Goal: Task Accomplishment & Management: Use online tool/utility

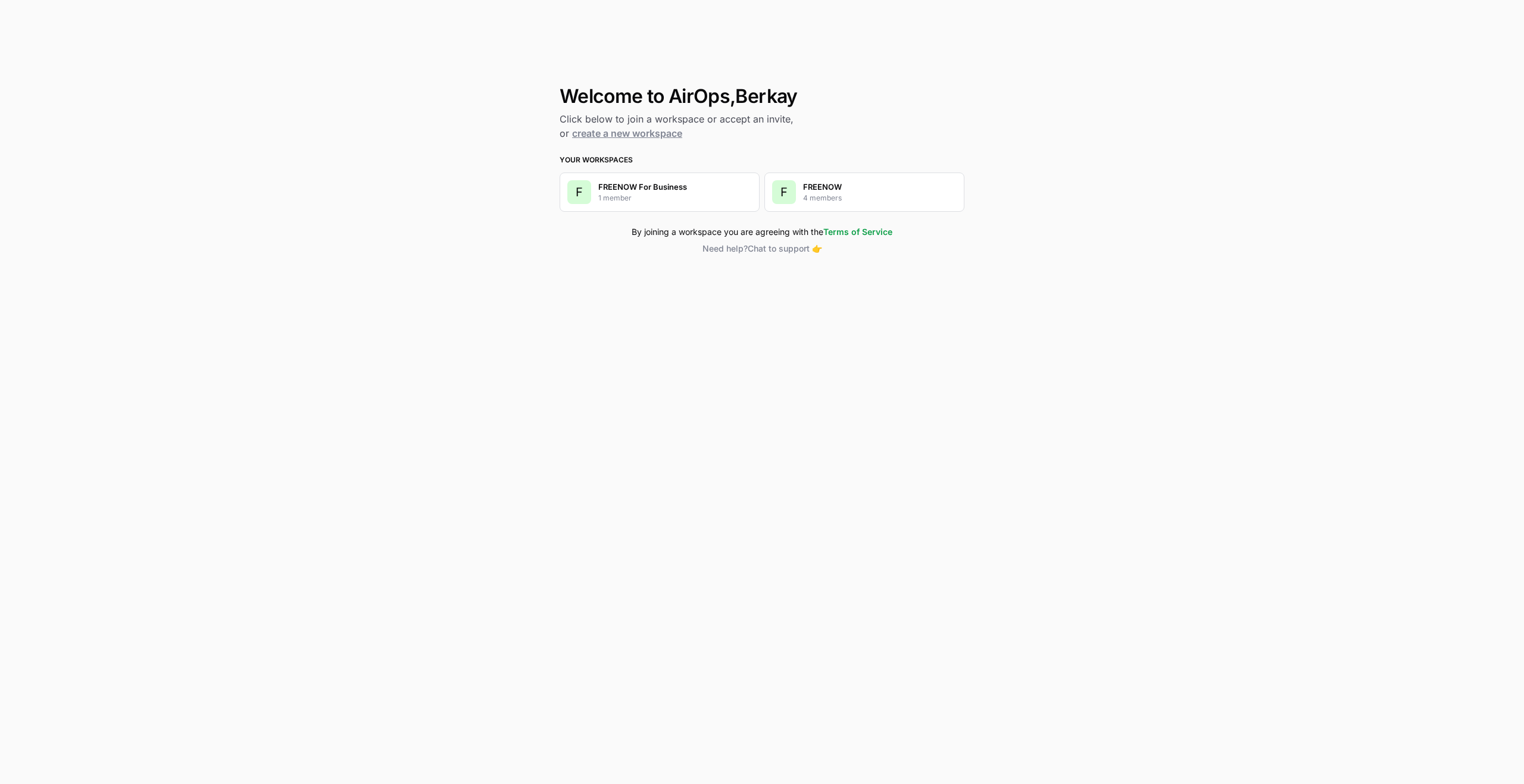
click at [868, 203] on div "F FREENOW 4 members" at bounding box center [864, 192] width 200 height 39
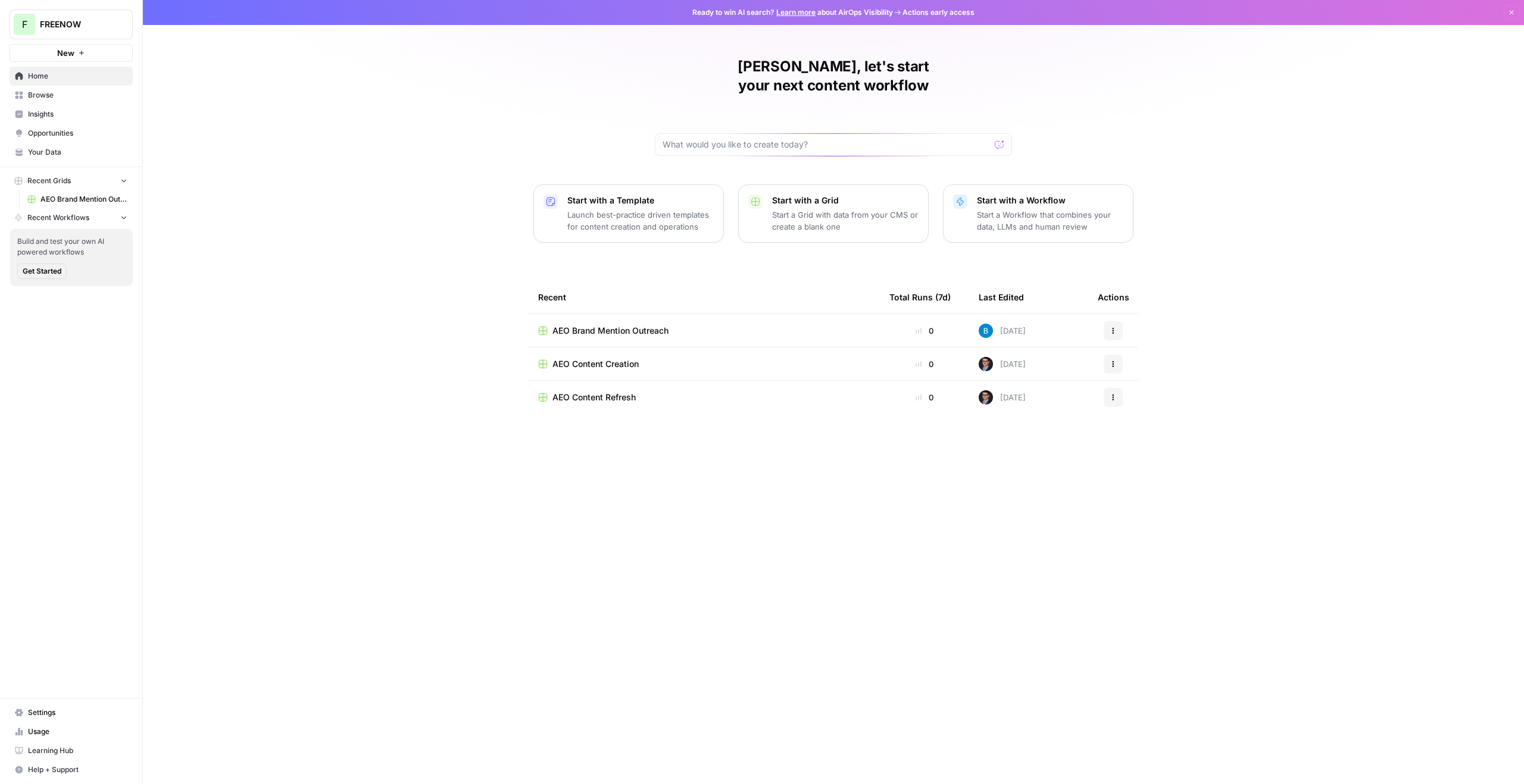
click at [61, 115] on span "Insights" at bounding box center [77, 114] width 99 height 10
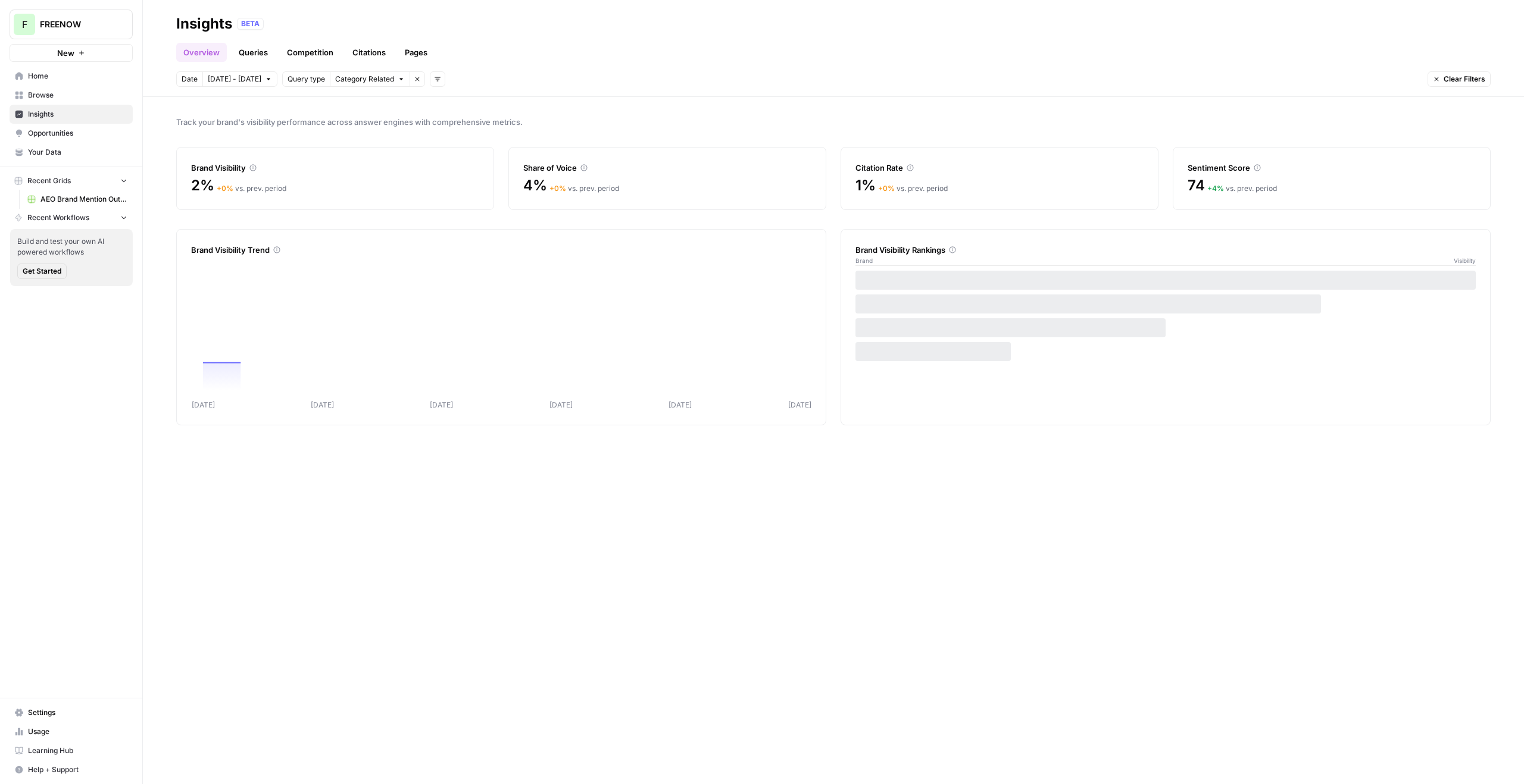
click at [403, 51] on link "Pages" at bounding box center [416, 52] width 37 height 19
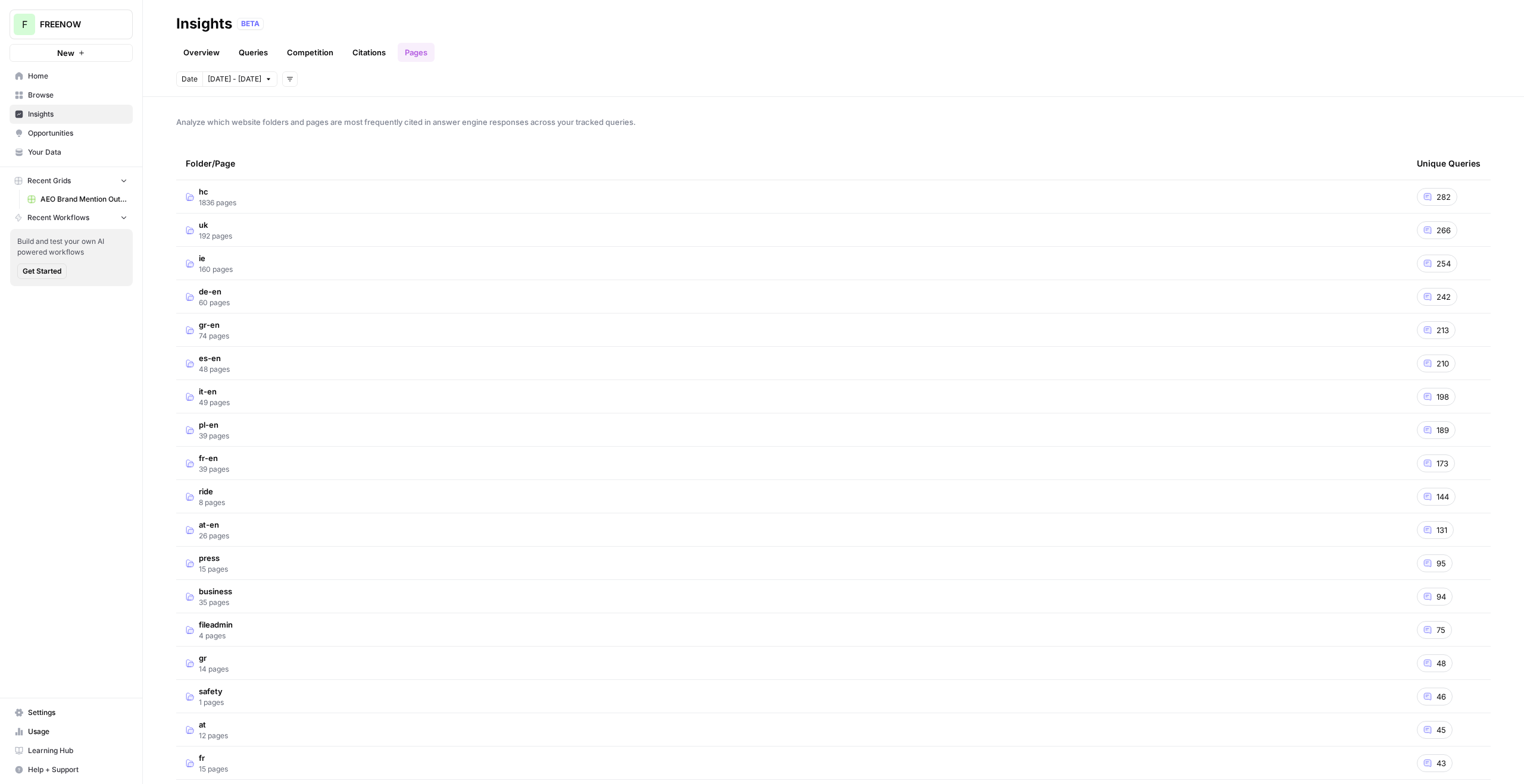
click at [265, 603] on td "business 35 pages" at bounding box center [792, 596] width 1231 height 33
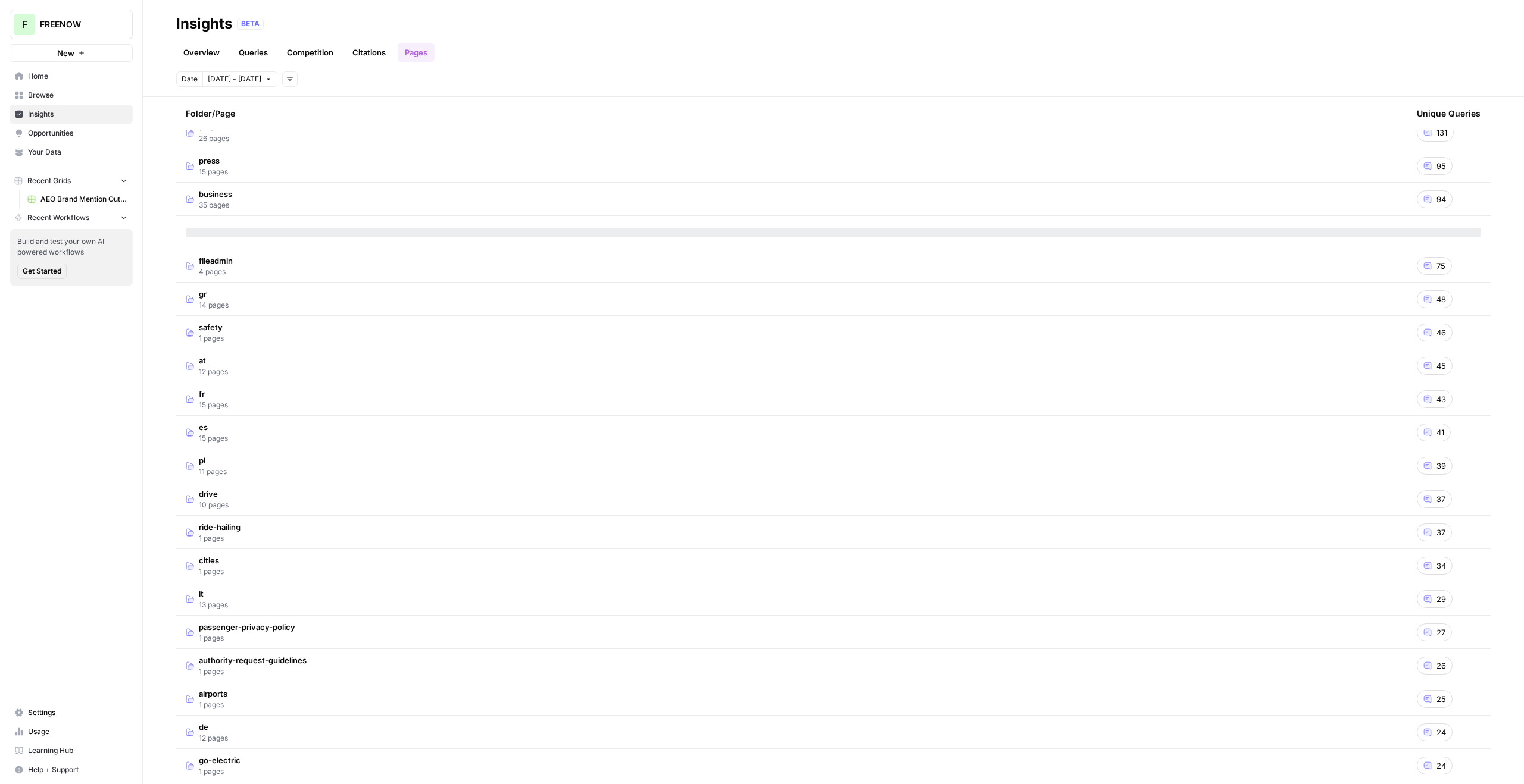
scroll to position [400, 0]
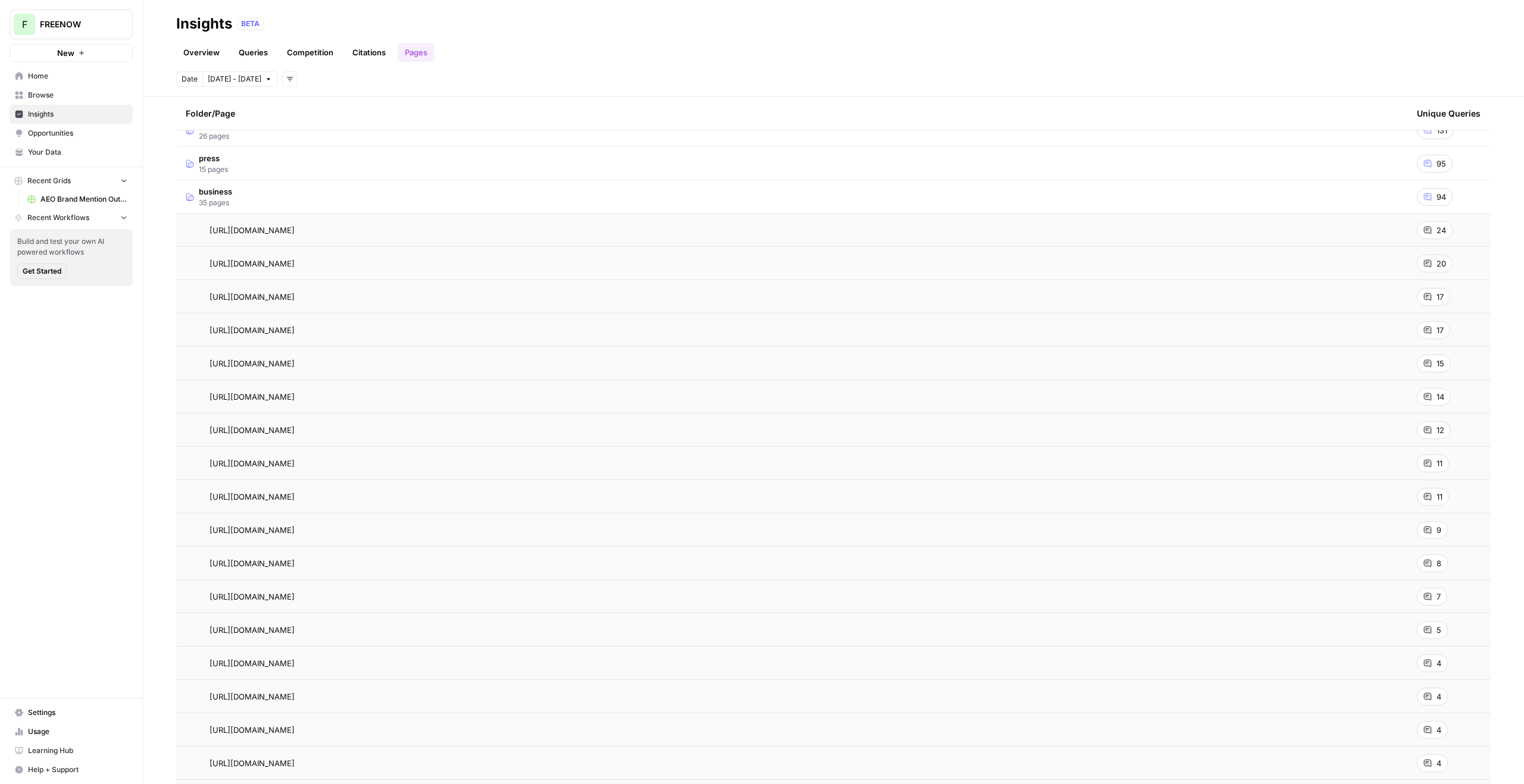
click at [261, 52] on link "Queries" at bounding box center [253, 52] width 43 height 19
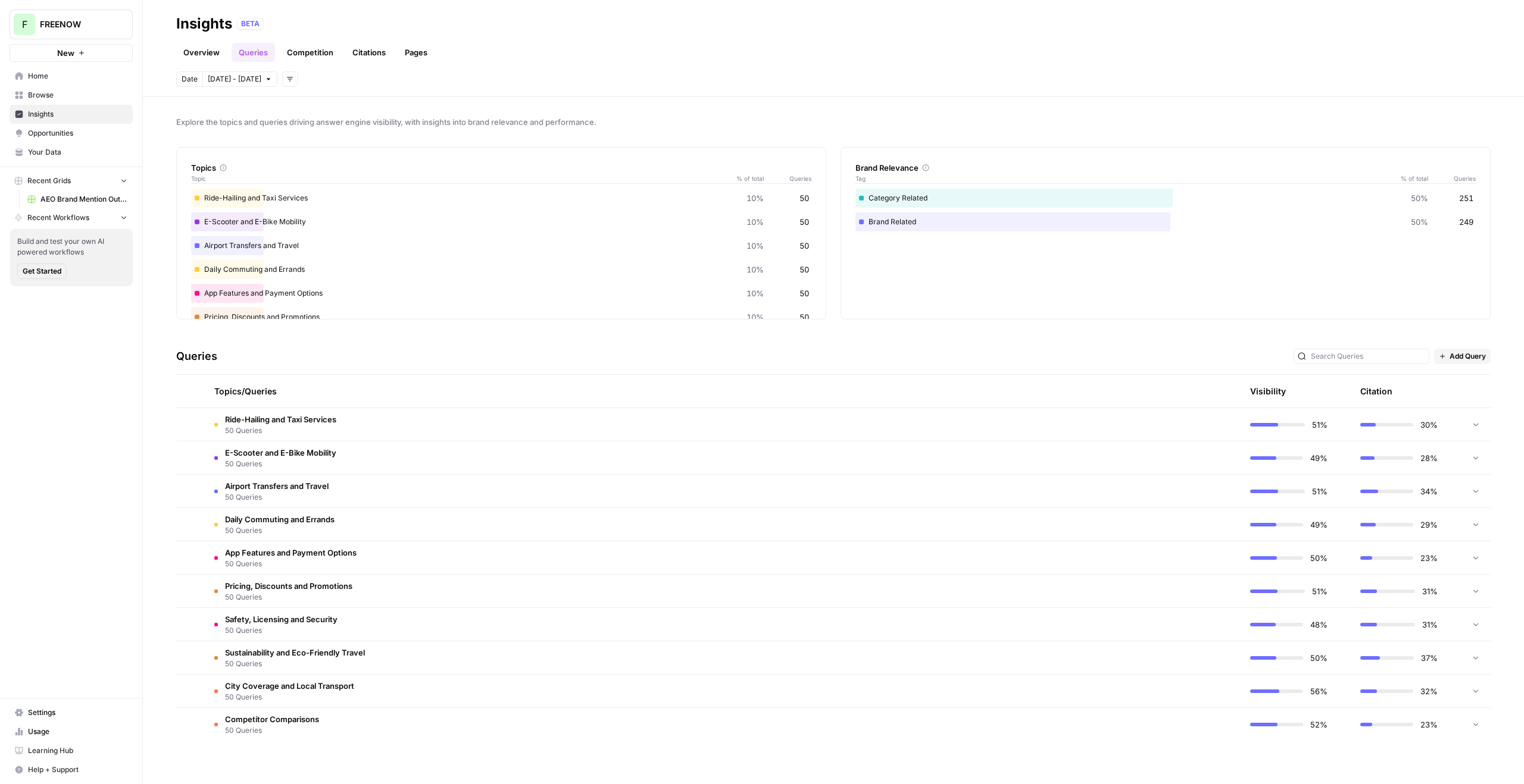
click at [305, 54] on link "Competition" at bounding box center [310, 52] width 61 height 19
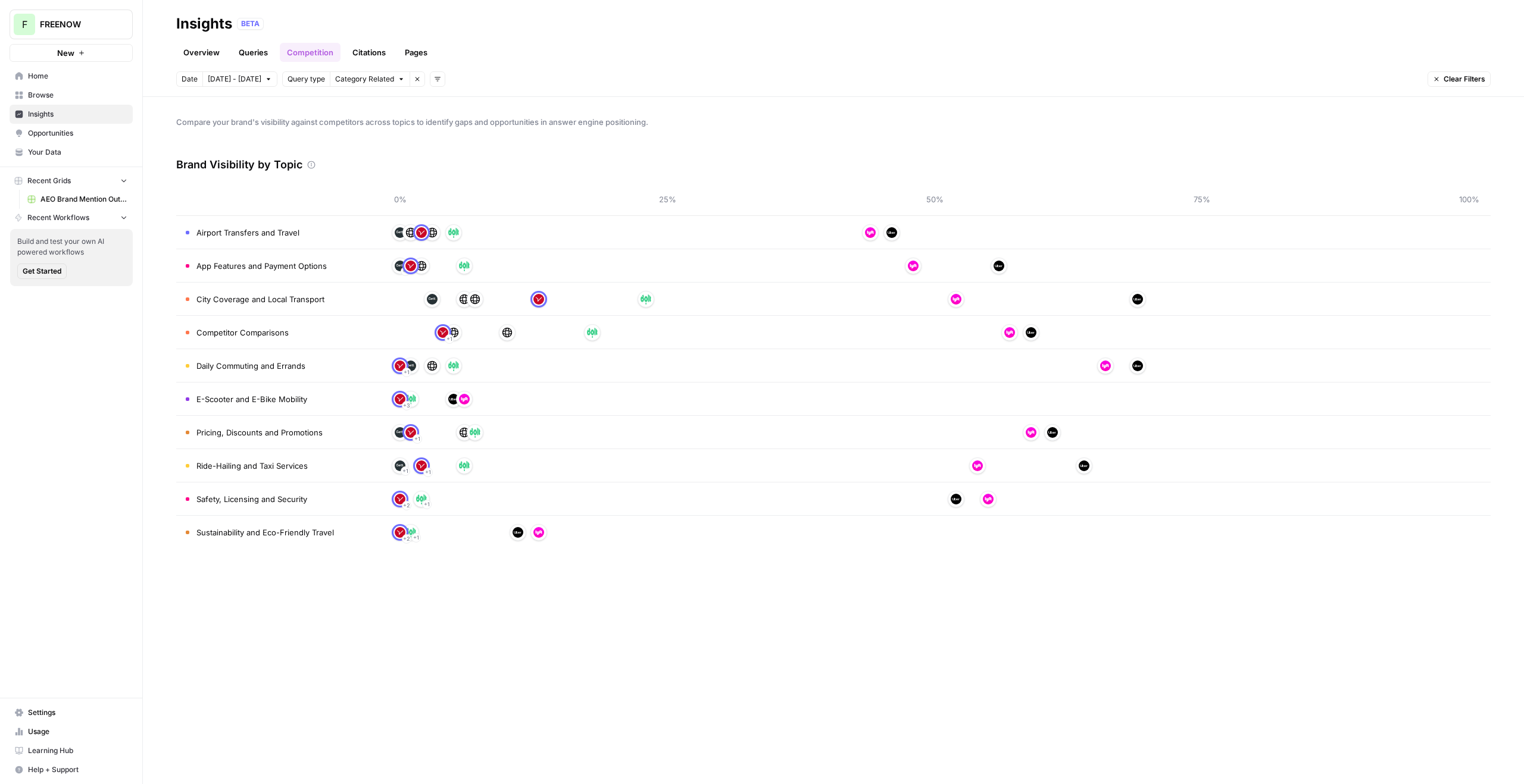
click at [371, 48] on link "Citations" at bounding box center [369, 52] width 48 height 19
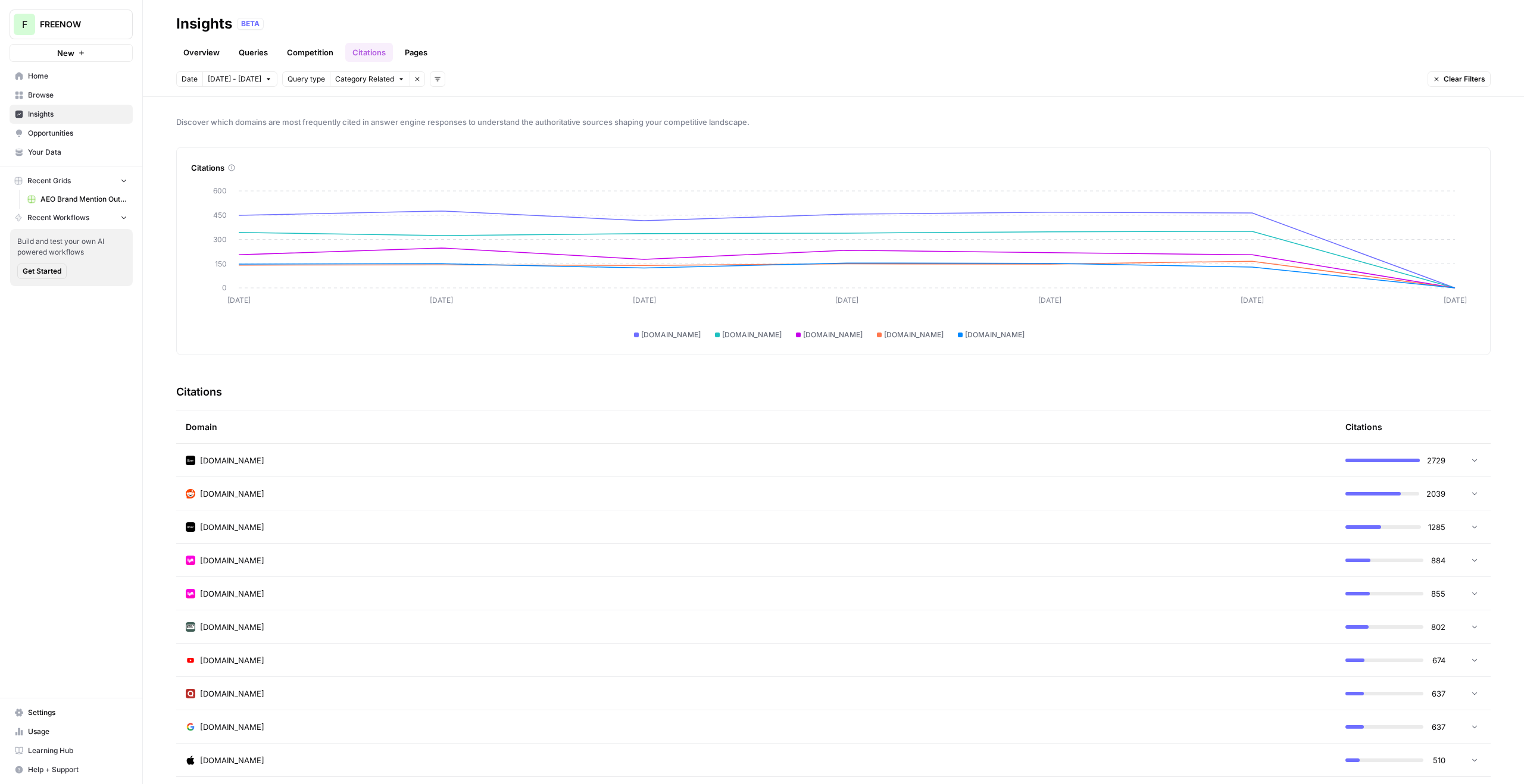
click at [413, 54] on link "Pages" at bounding box center [416, 52] width 37 height 19
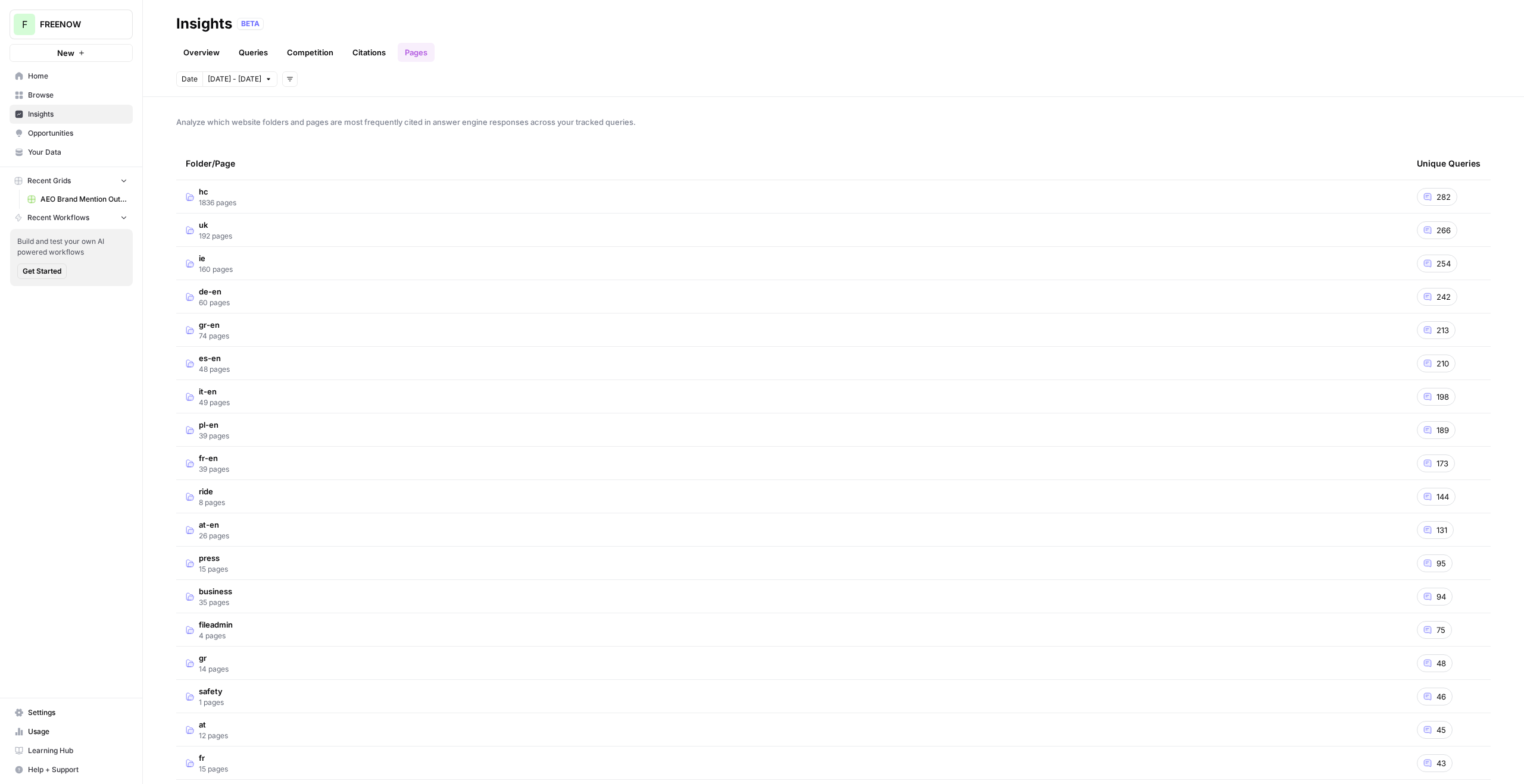
click at [79, 136] on span "Opportunities" at bounding box center [77, 133] width 99 height 10
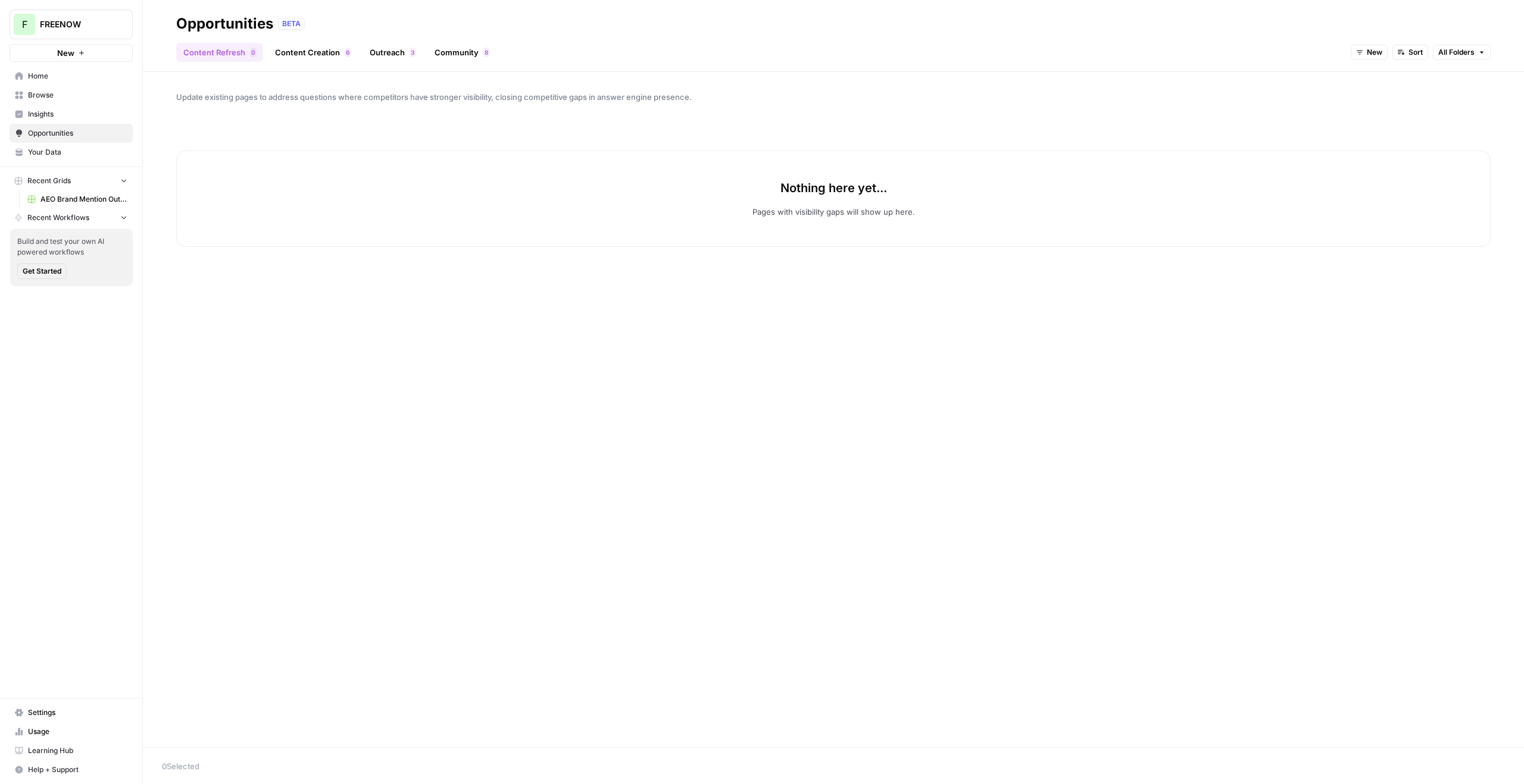
click at [406, 56] on link "Outreach 3" at bounding box center [392, 52] width 60 height 19
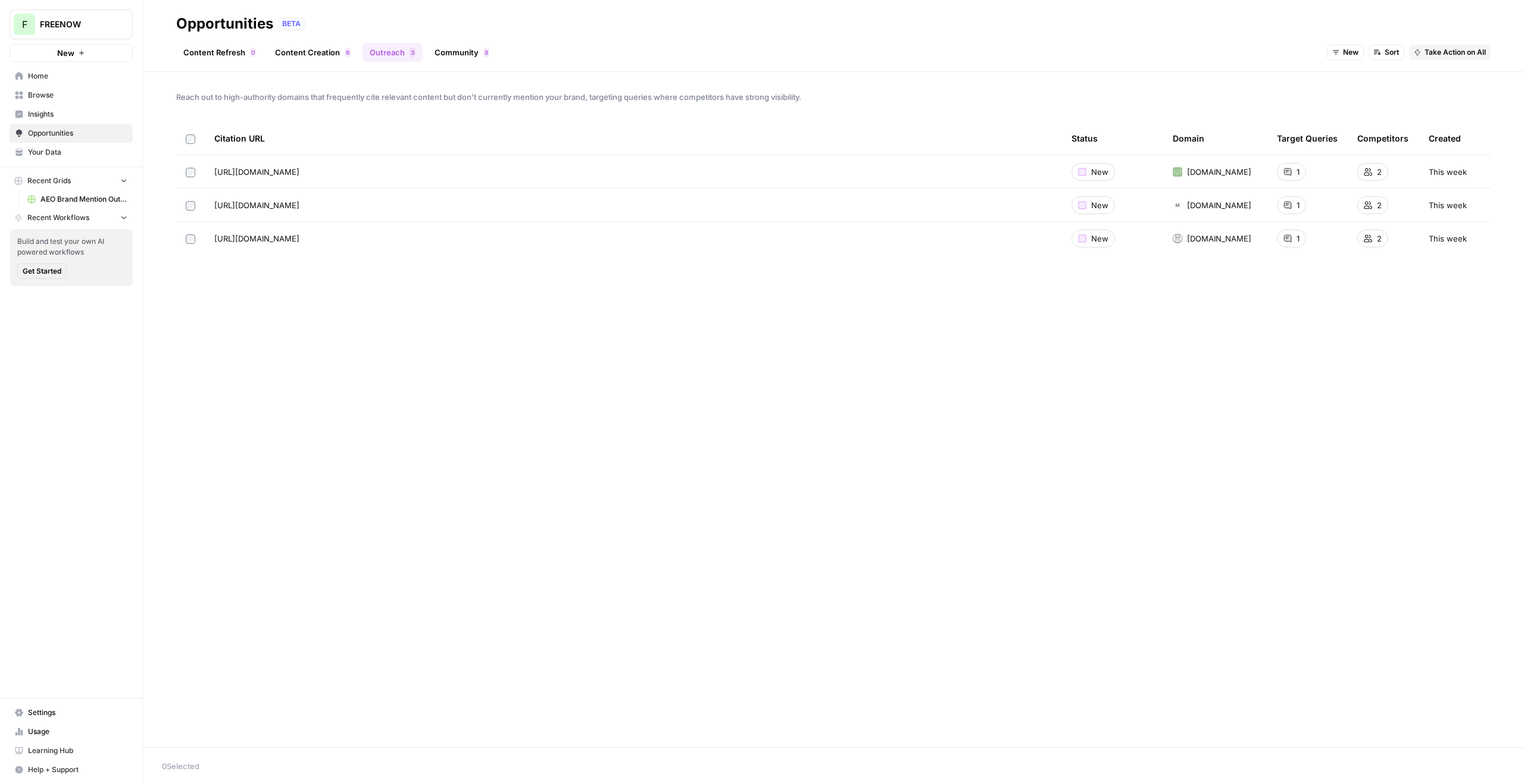
click at [451, 54] on link "Community 8" at bounding box center [461, 52] width 69 height 19
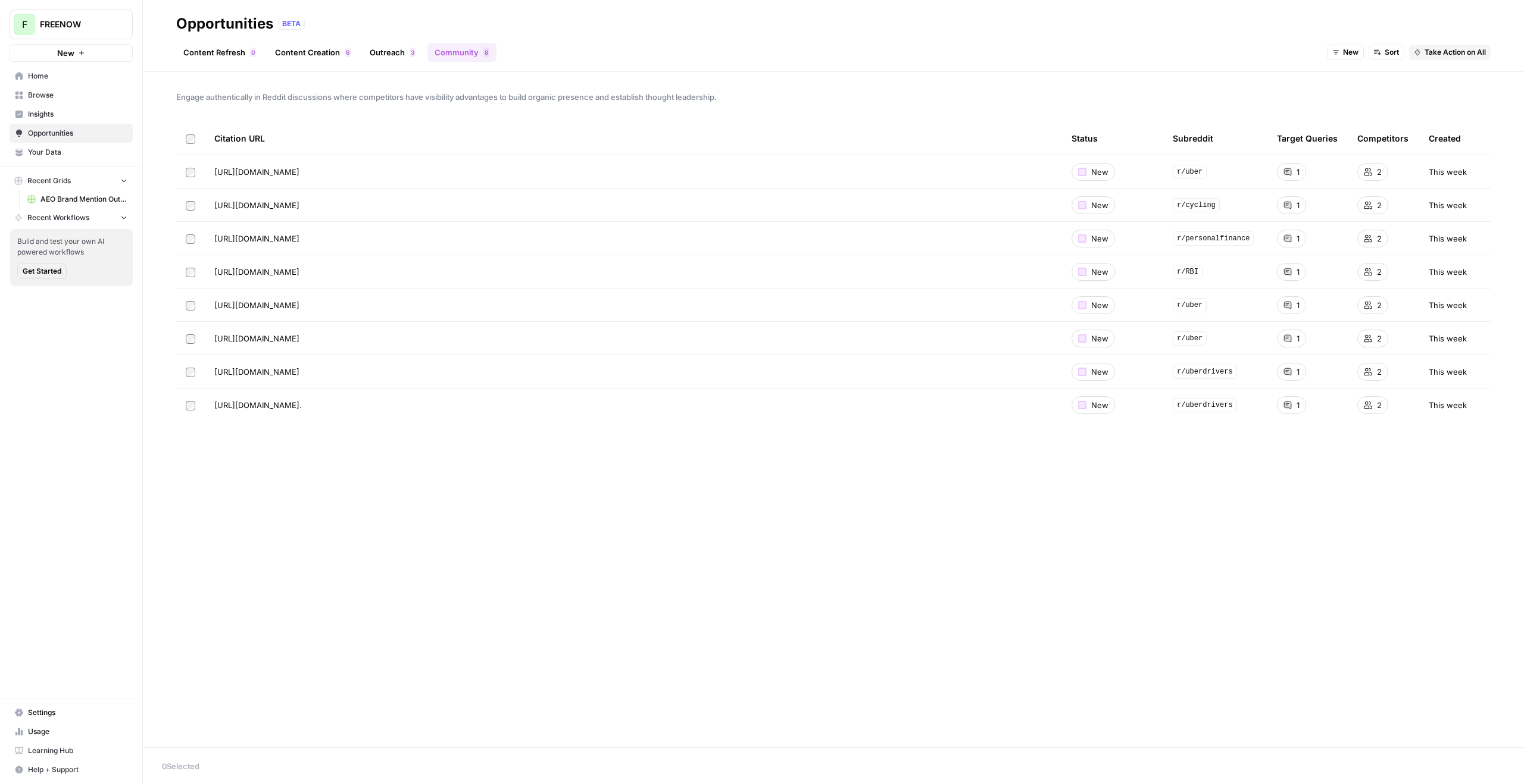
click at [400, 54] on link "Outreach 3" at bounding box center [392, 52] width 60 height 19
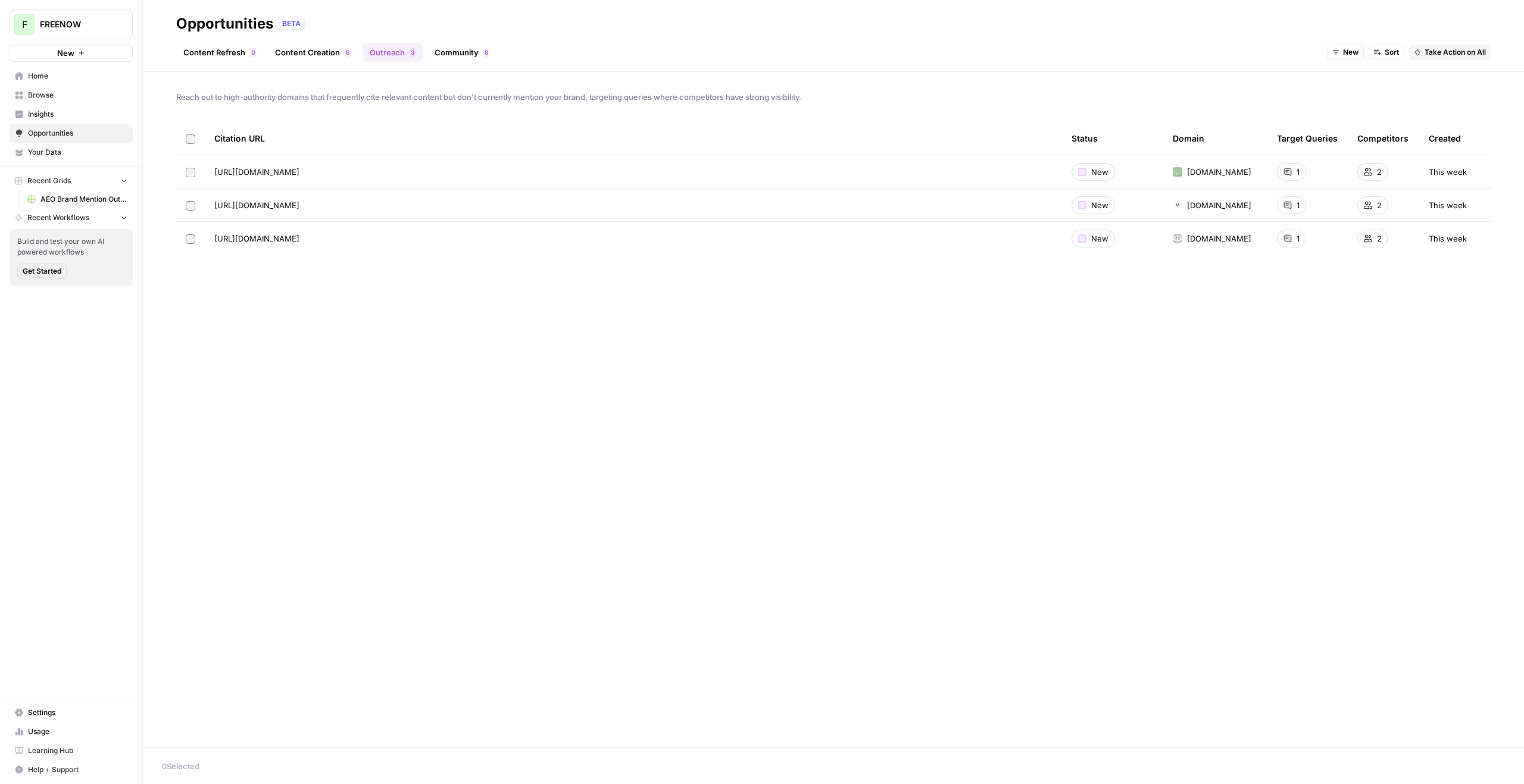
click at [326, 49] on link "Content Creation 6" at bounding box center [312, 52] width 90 height 19
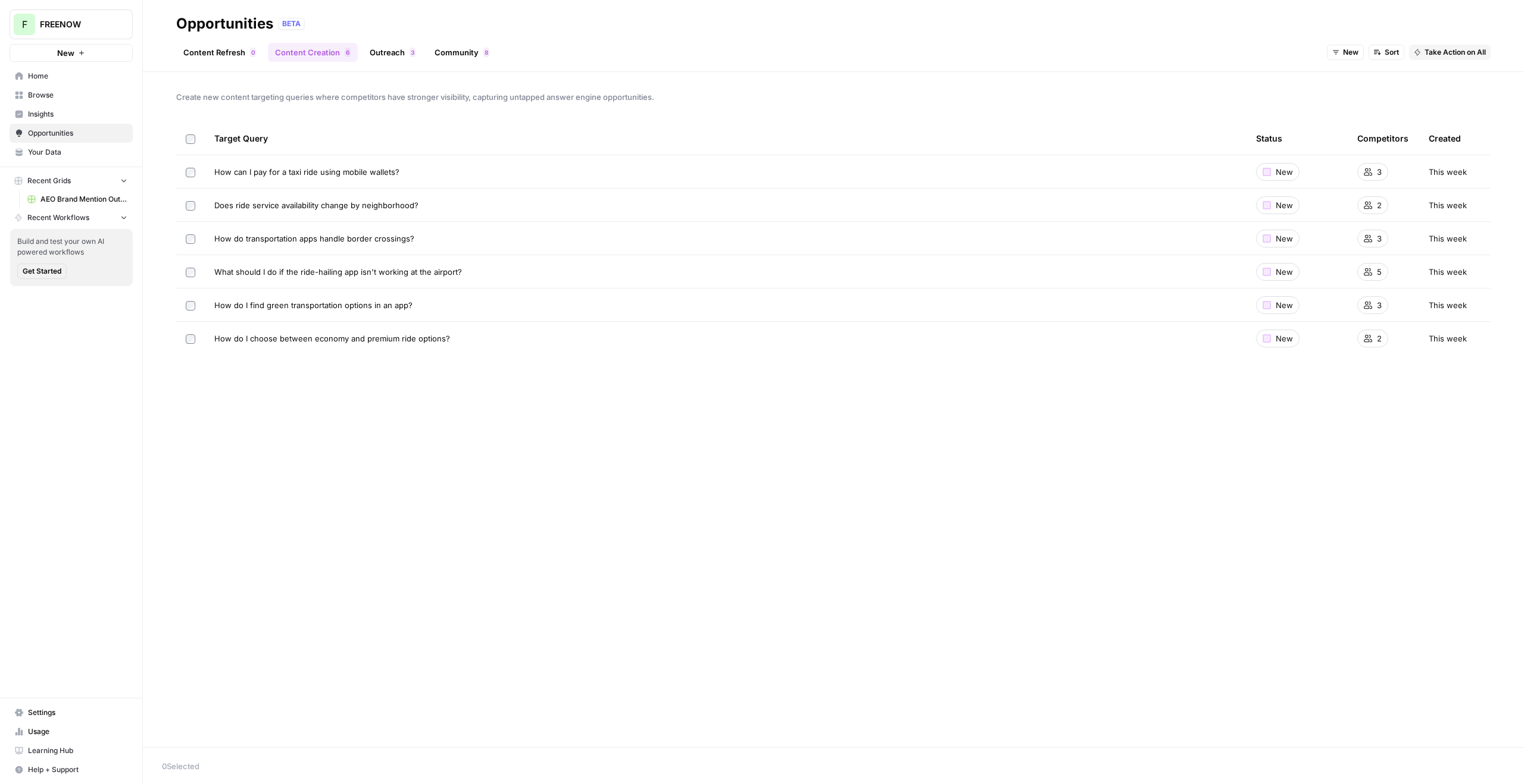
click at [85, 77] on span "Home" at bounding box center [77, 76] width 99 height 10
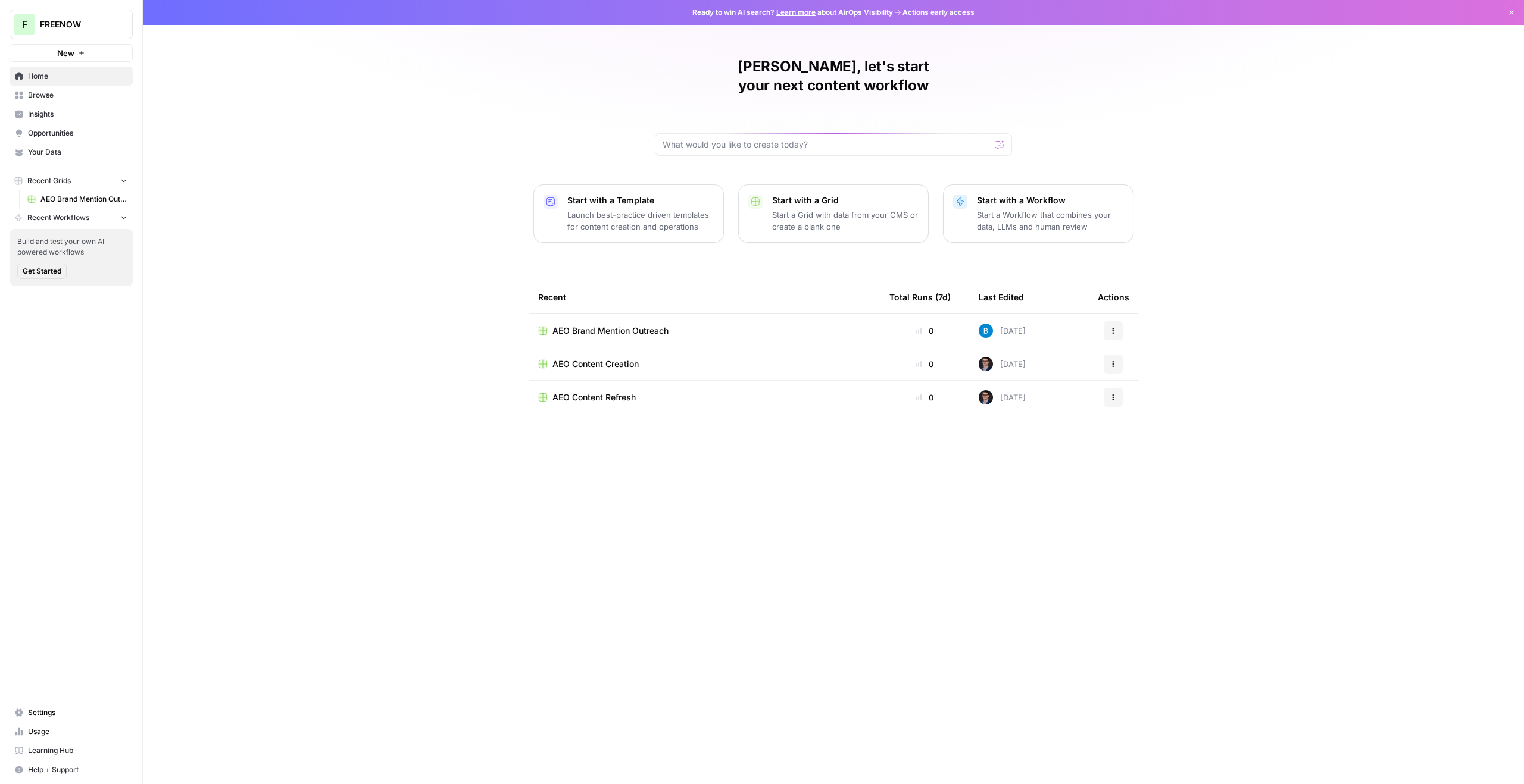
click at [41, 117] on span "Insights" at bounding box center [77, 114] width 99 height 10
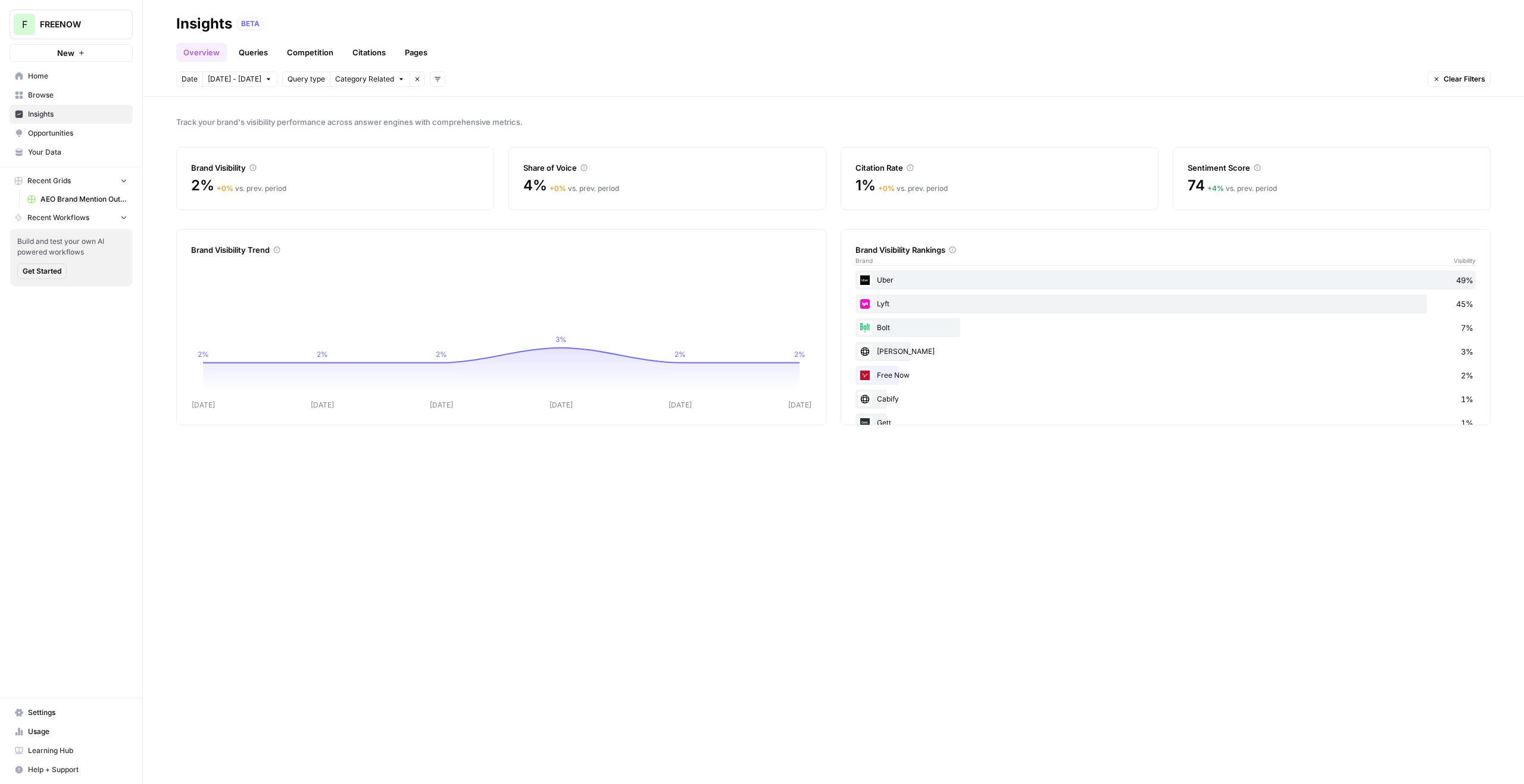
click at [259, 54] on link "Queries" at bounding box center [253, 52] width 43 height 19
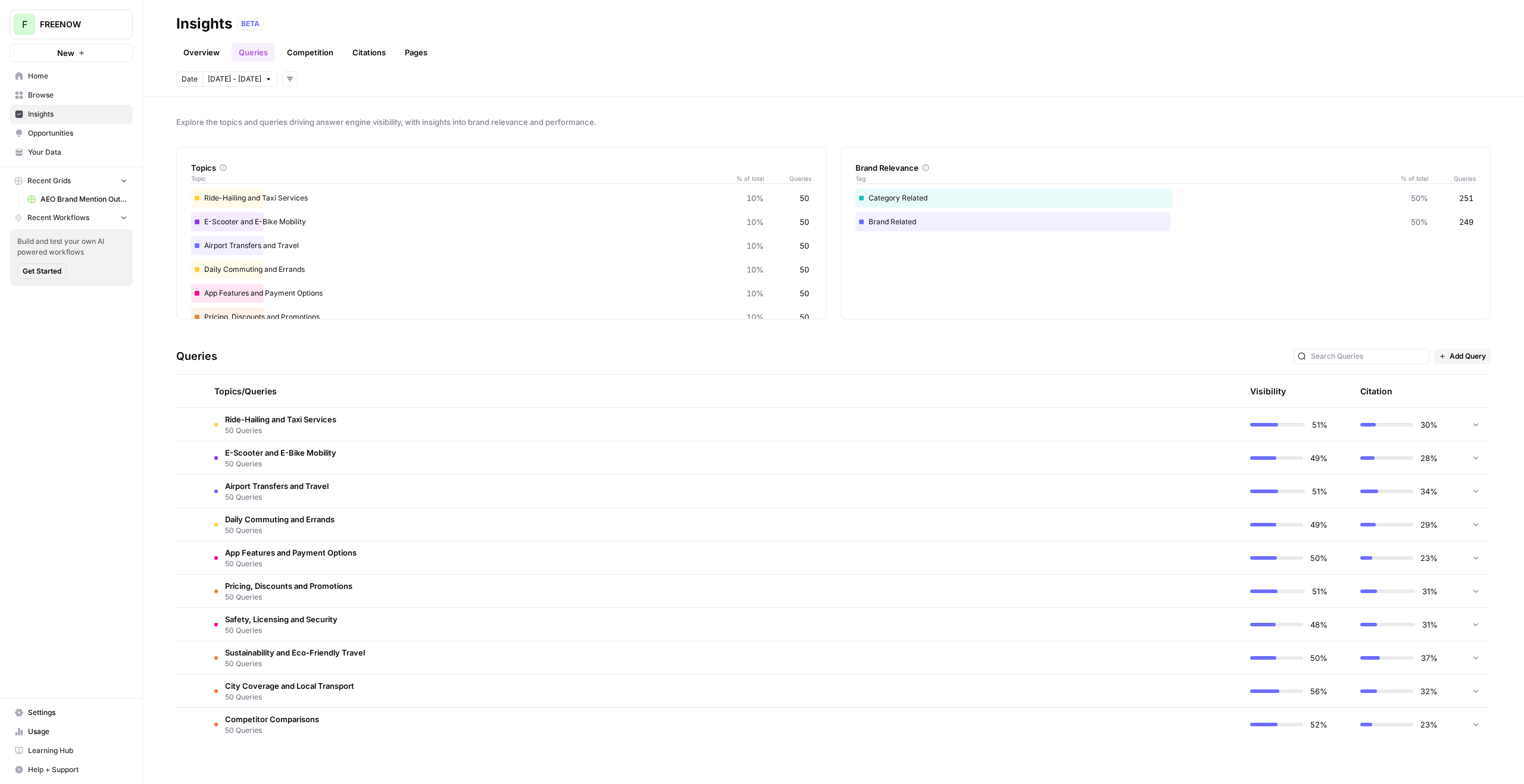
click at [312, 54] on link "Competition" at bounding box center [310, 52] width 61 height 19
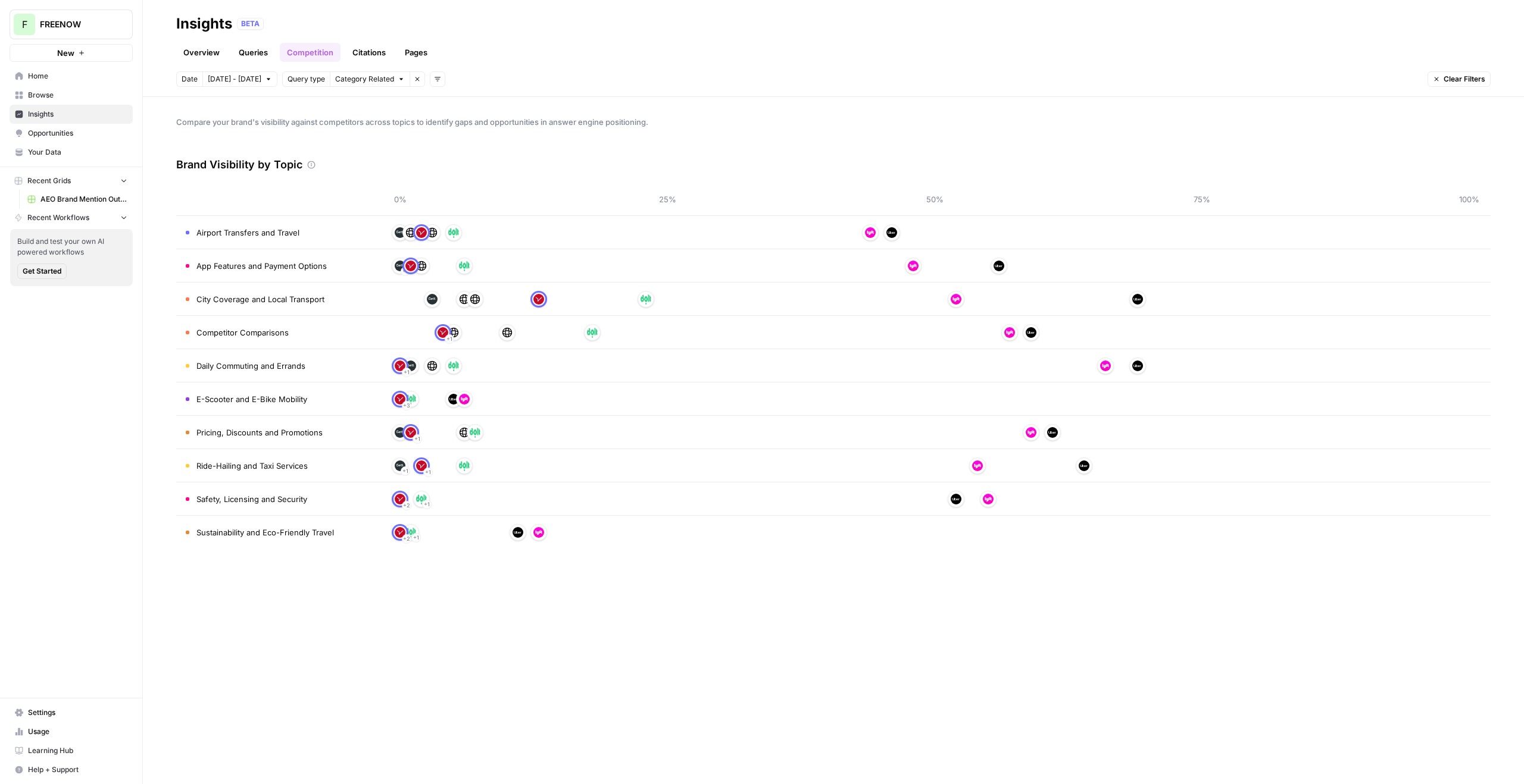
click at [380, 53] on link "Citations" at bounding box center [369, 52] width 48 height 19
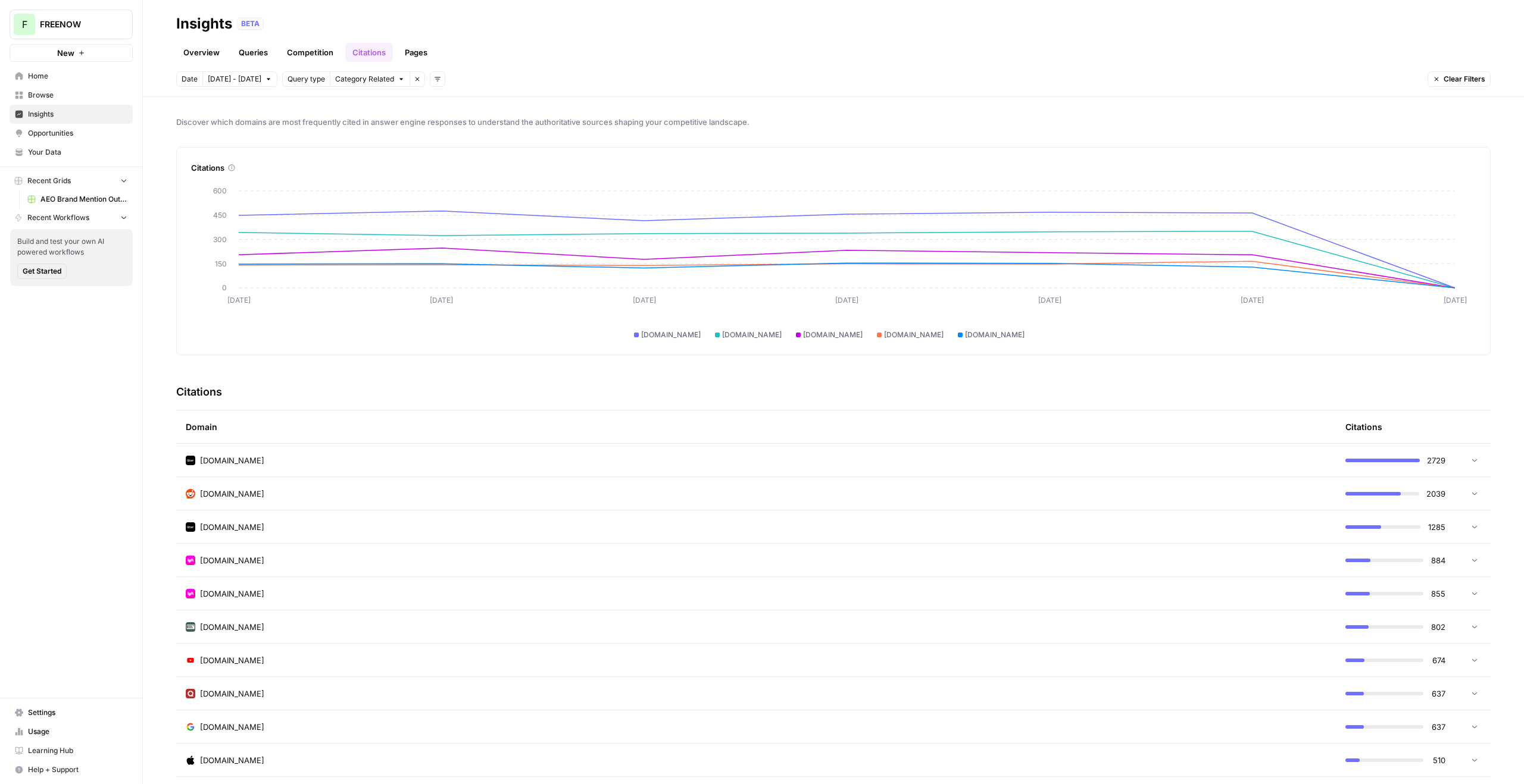
click at [245, 81] on span "[DATE] - [DATE]" at bounding box center [235, 79] width 54 height 10
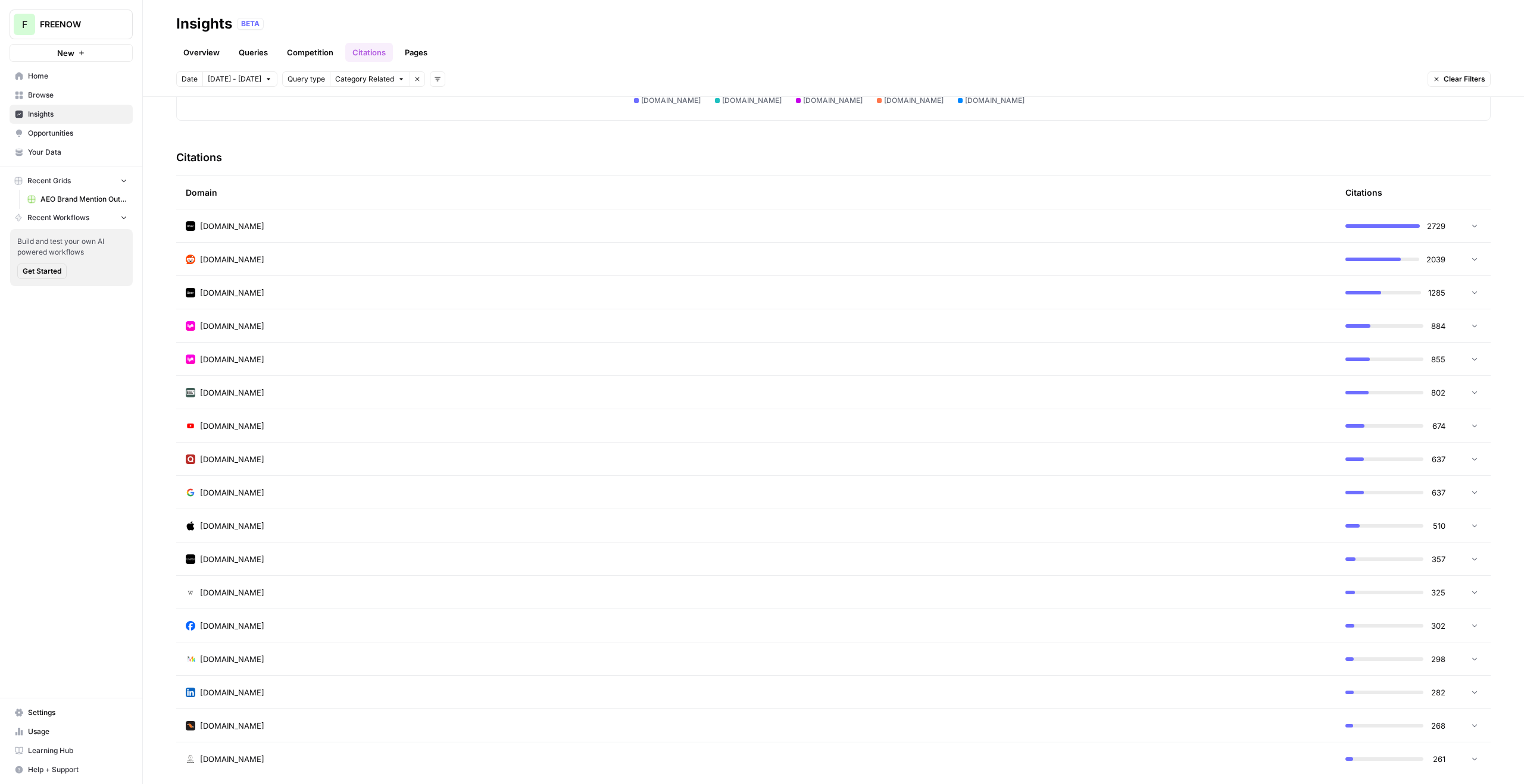
scroll to position [9, 0]
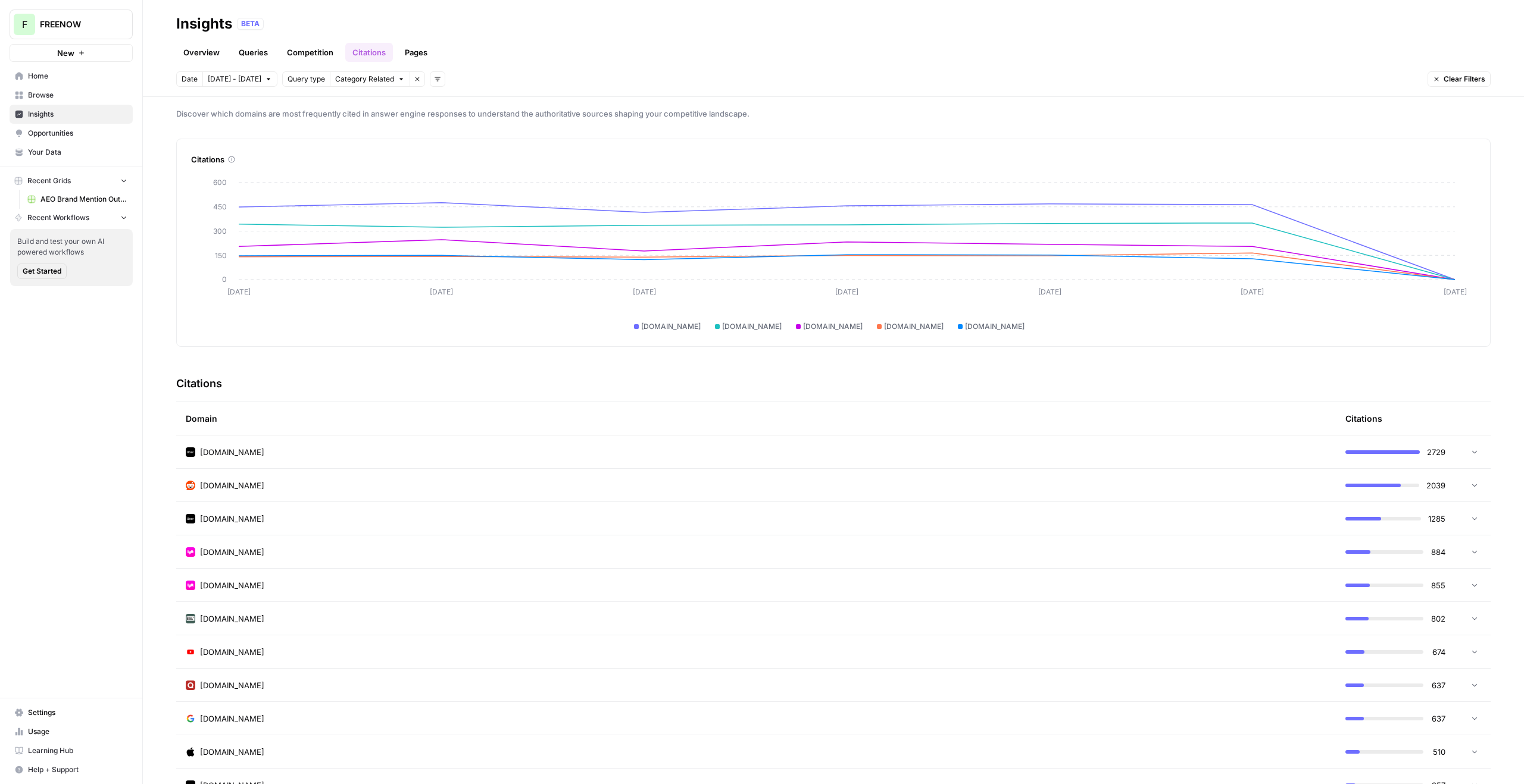
click at [411, 44] on link "Pages" at bounding box center [416, 52] width 37 height 19
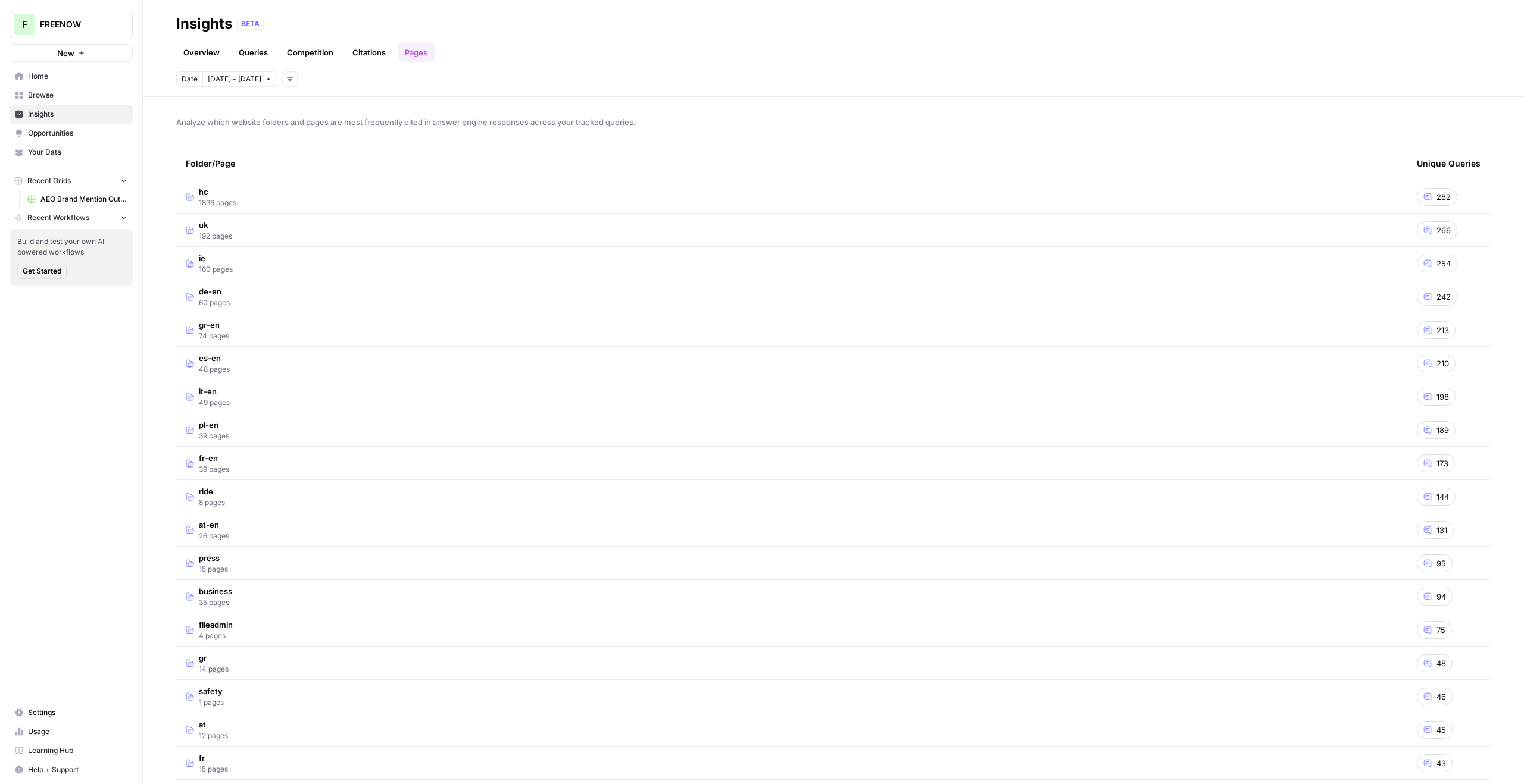
click at [239, 78] on span "[DATE] - [DATE]" at bounding box center [235, 79] width 54 height 10
click at [221, 116] on icon "button" at bounding box center [222, 112] width 9 height 9
click at [236, 155] on div "1" at bounding box center [240, 156] width 16 height 16
click at [339, 112] on button "Next month" at bounding box center [334, 112] width 22 height 22
click at [275, 160] on div "1" at bounding box center [278, 156] width 16 height 16
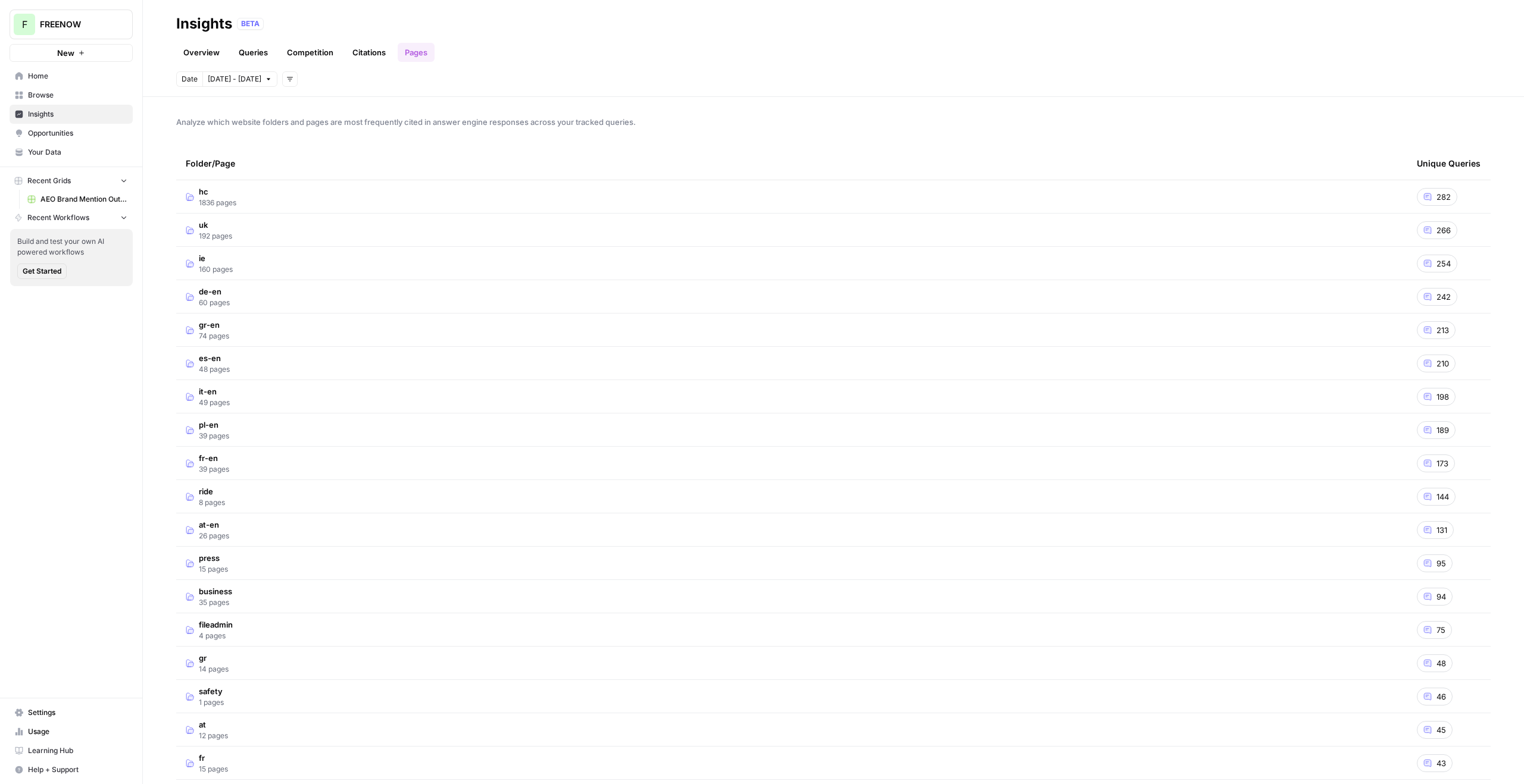
click at [282, 83] on button "Add filters" at bounding box center [290, 79] width 16 height 16
click at [286, 81] on icon "button" at bounding box center [289, 79] width 7 height 7
click at [254, 218] on td "uk 192 pages" at bounding box center [792, 230] width 1231 height 33
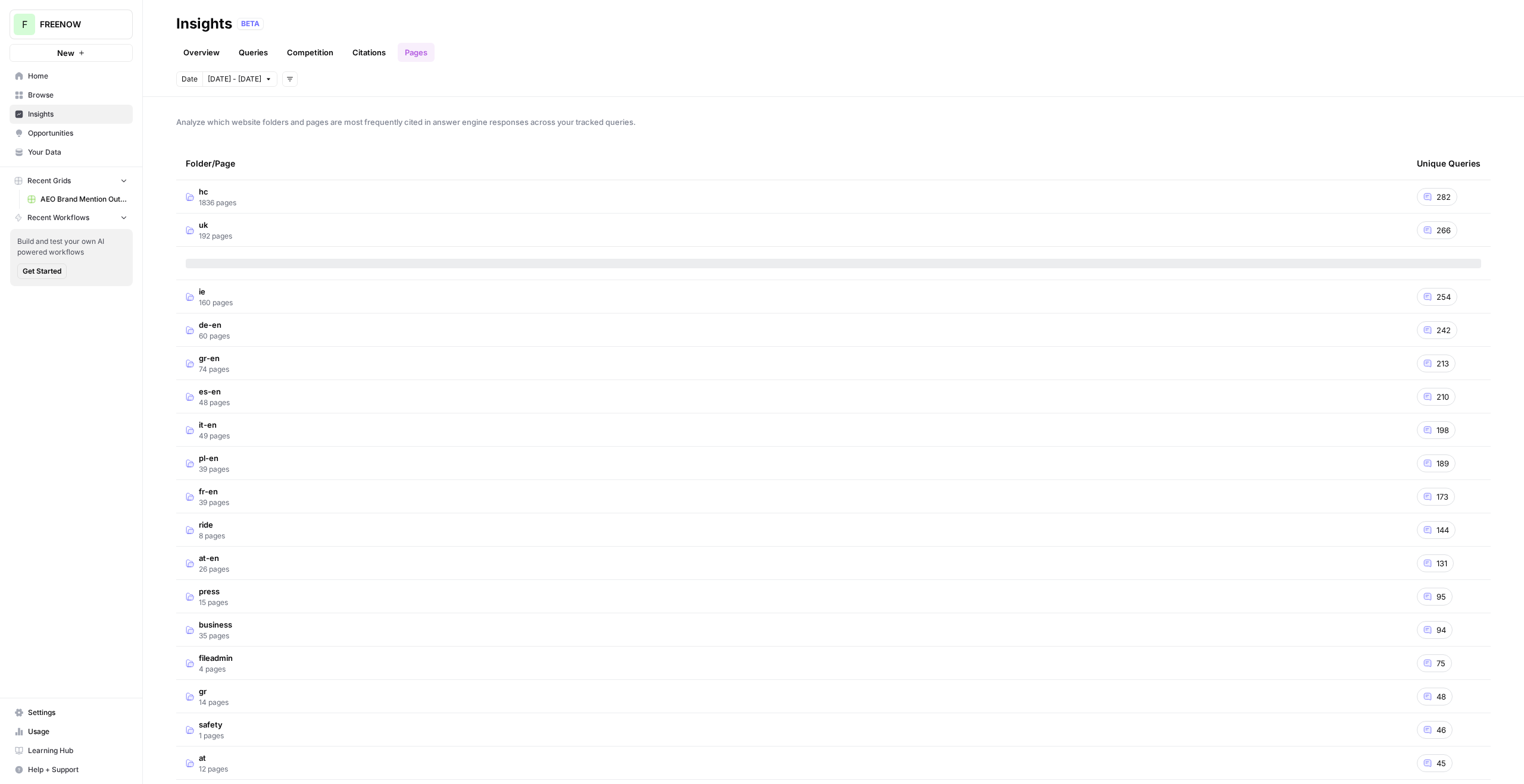
click at [242, 207] on td "hc 1836 pages" at bounding box center [792, 197] width 1231 height 33
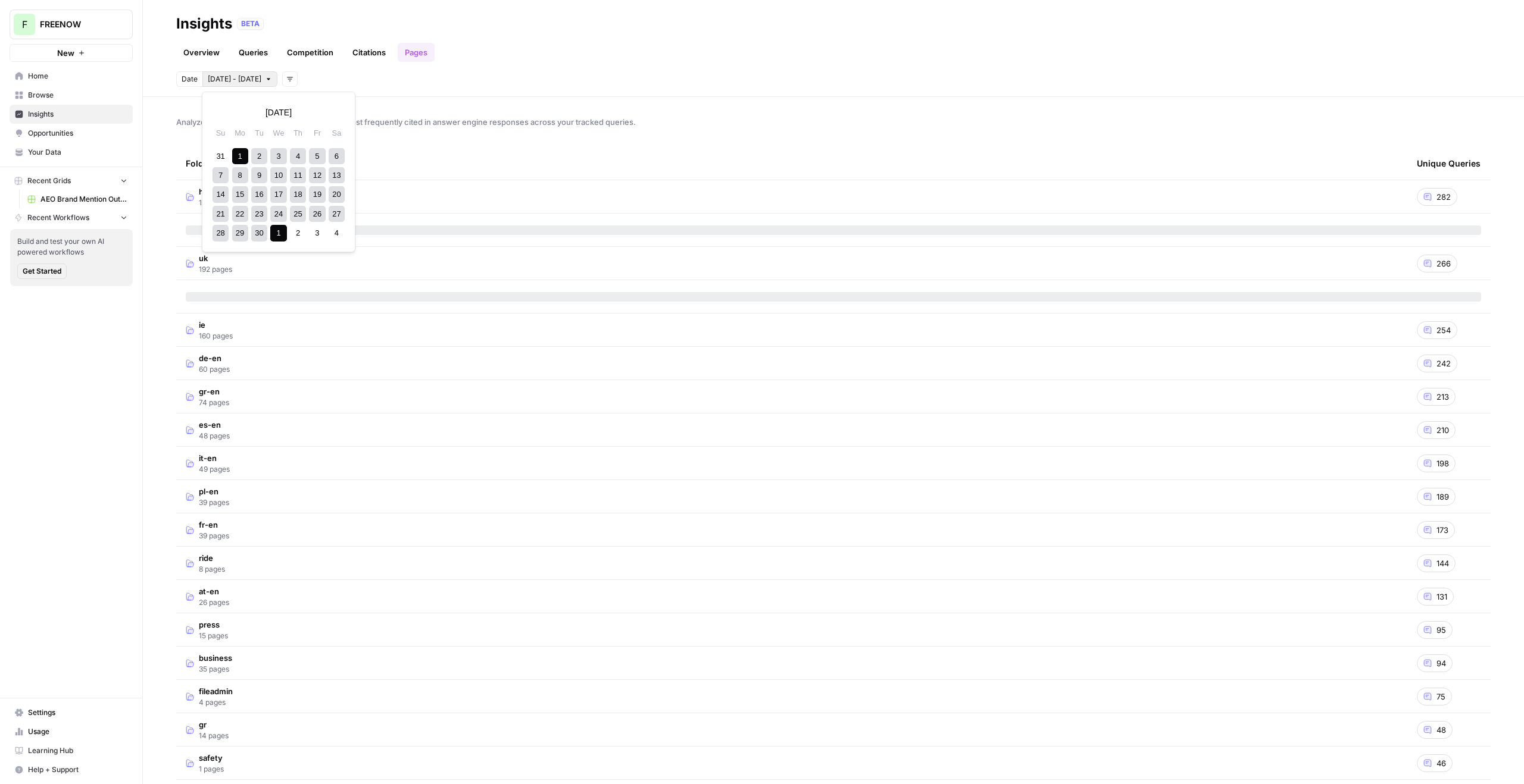
click at [234, 80] on span "[DATE] - [DATE]" at bounding box center [235, 79] width 54 height 10
click at [337, 116] on button "Next month" at bounding box center [334, 112] width 22 height 22
click at [278, 155] on div "1" at bounding box center [278, 156] width 16 height 16
click at [250, 181] on div "5 6 7 8 9 10 11" at bounding box center [278, 175] width 135 height 19
click at [266, 174] on div "7" at bounding box center [259, 175] width 16 height 16
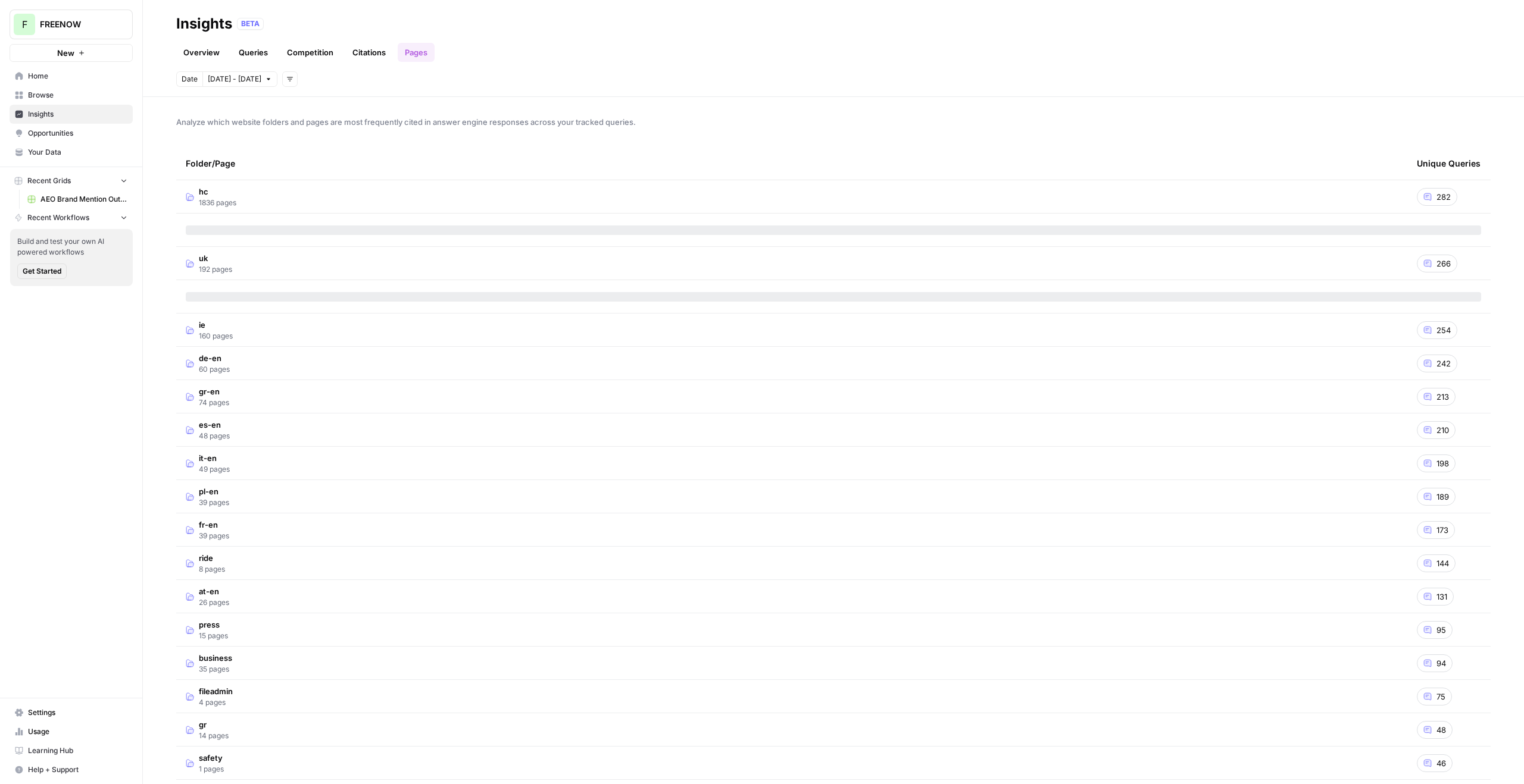
click at [72, 134] on span "Opportunities" at bounding box center [77, 133] width 99 height 10
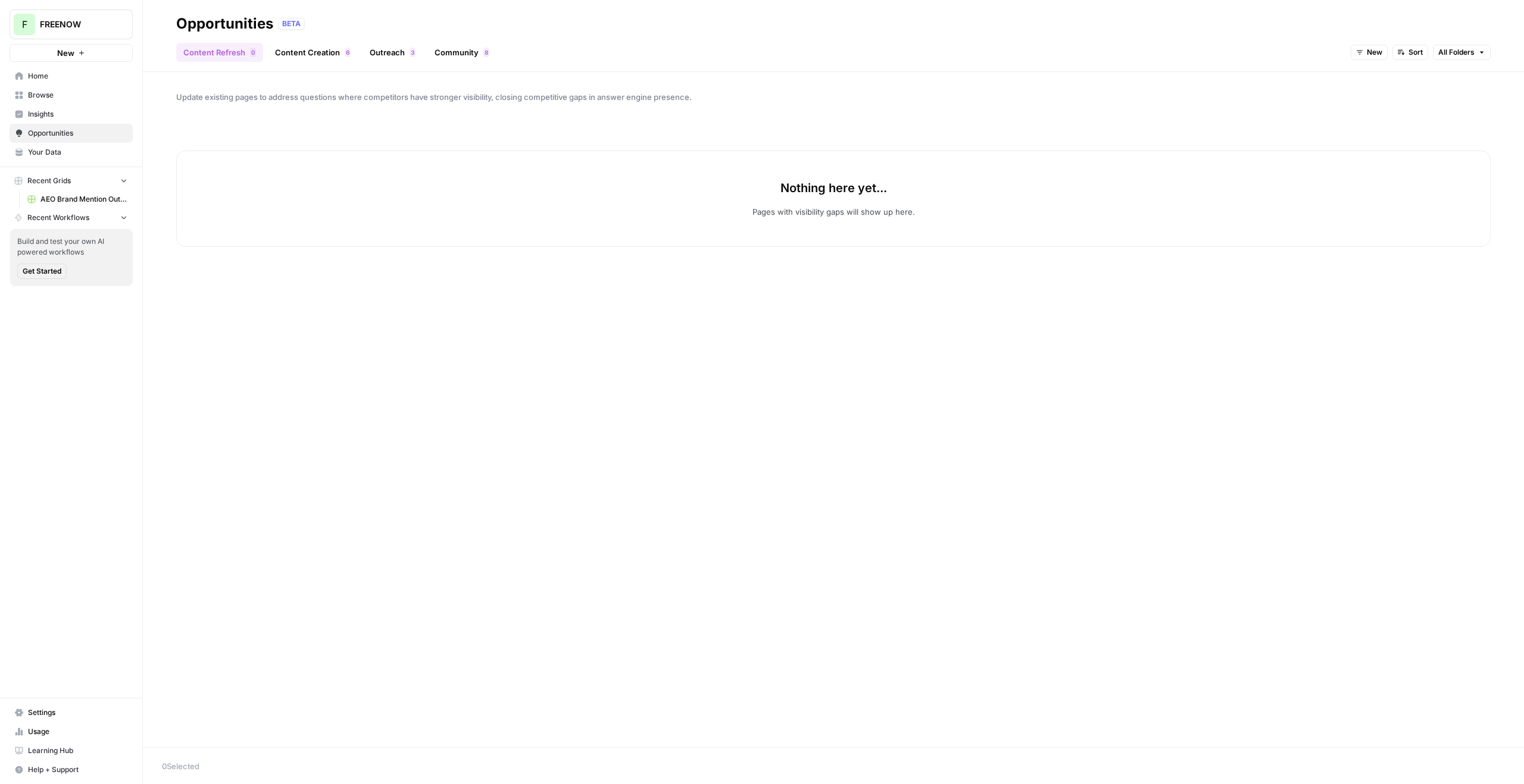
click at [70, 115] on span "Insights" at bounding box center [77, 114] width 99 height 10
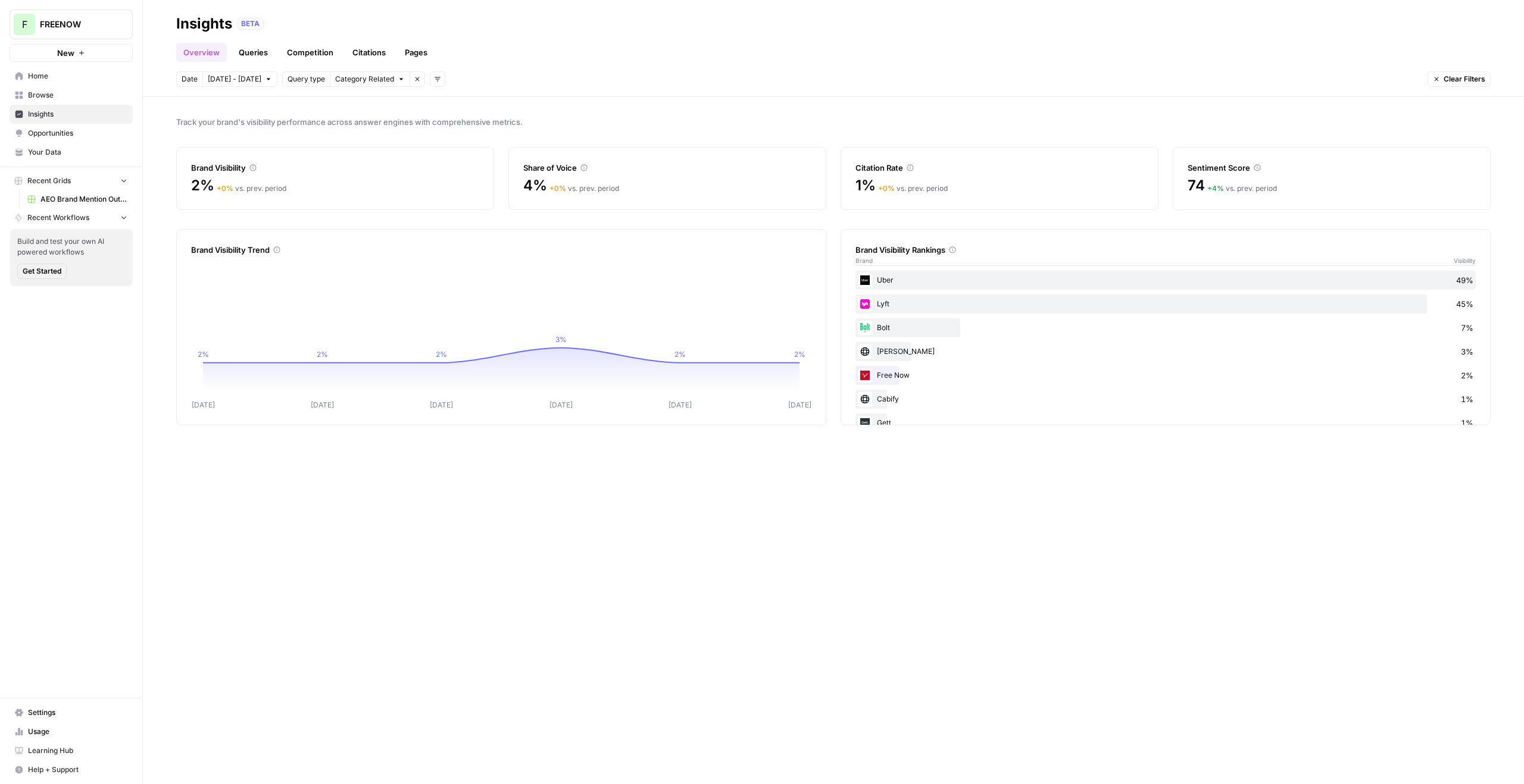
click at [404, 54] on link "Pages" at bounding box center [416, 52] width 37 height 19
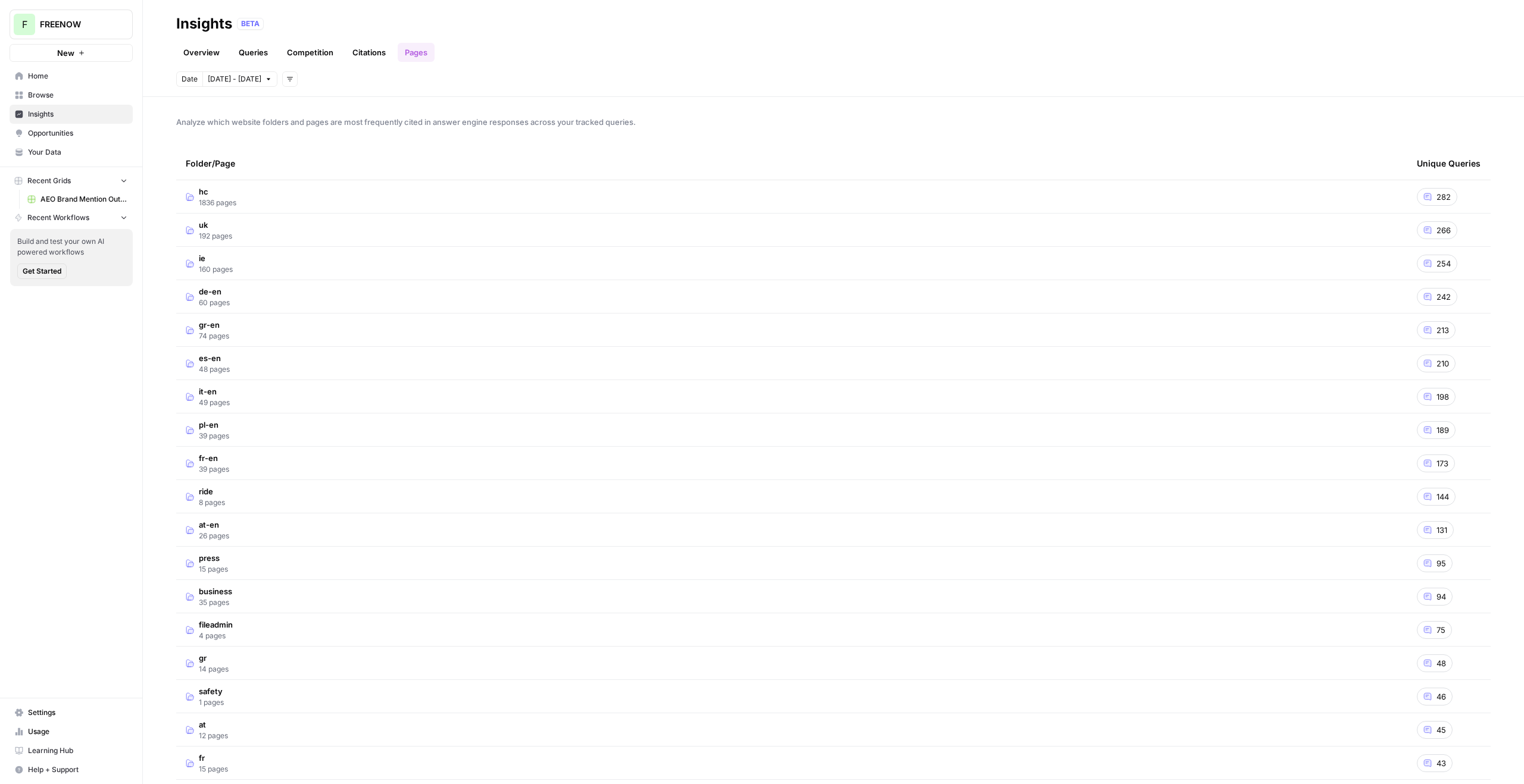
click at [242, 237] on td "uk 192 pages" at bounding box center [792, 230] width 1231 height 33
click at [274, 528] on td "business 35 pages" at bounding box center [792, 529] width 1231 height 33
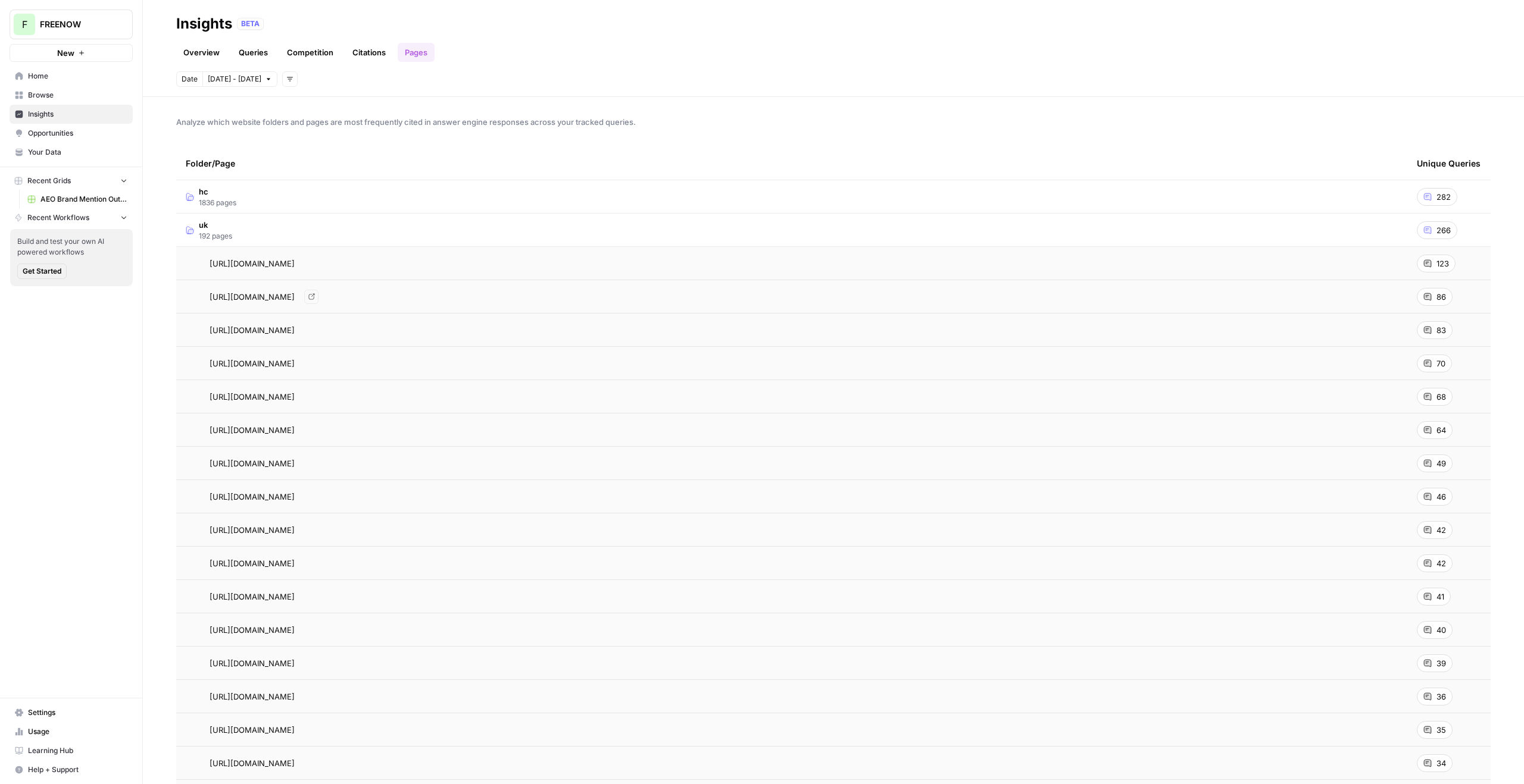
scroll to position [17, 0]
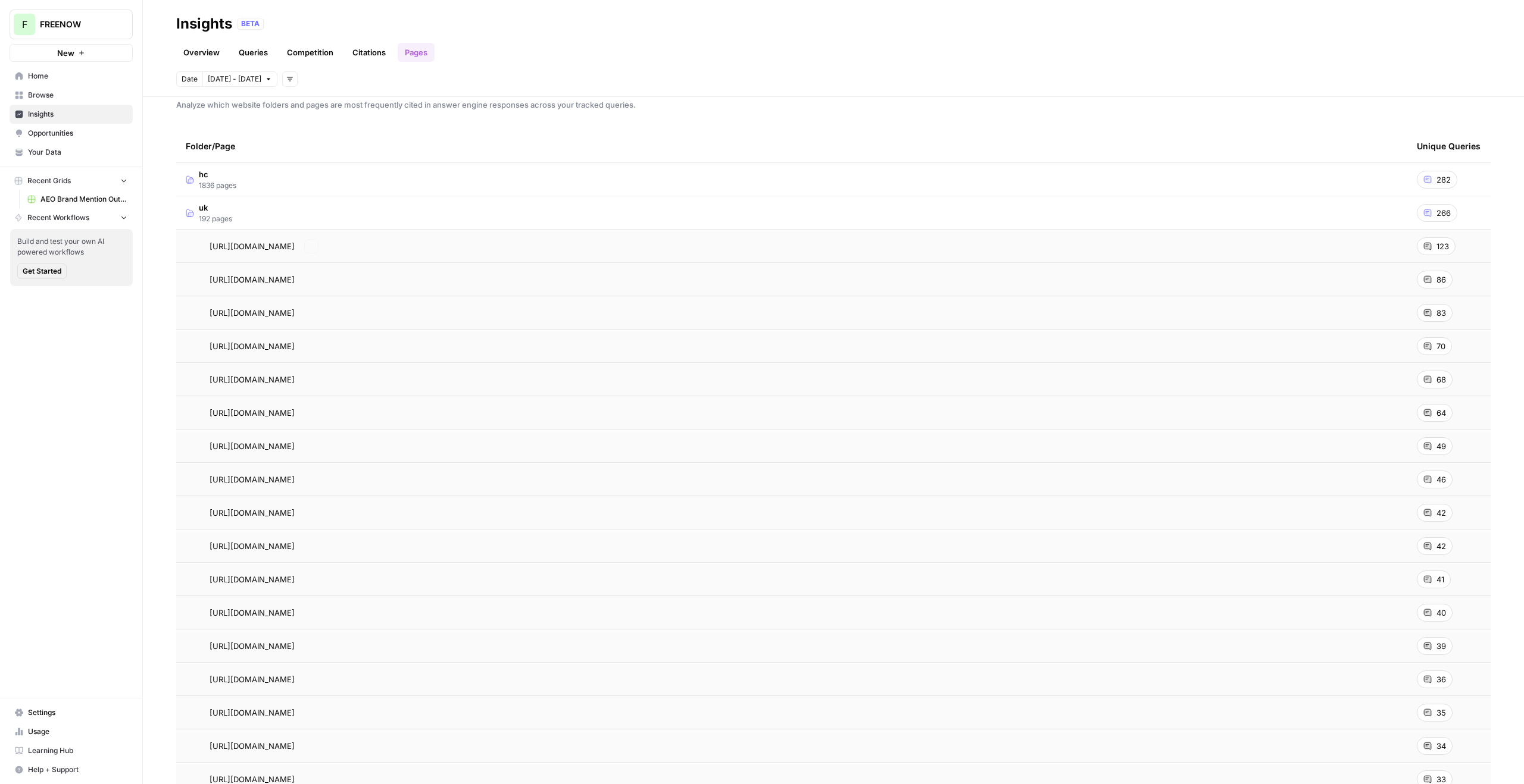
click at [247, 217] on td "uk 192 pages" at bounding box center [792, 213] width 1231 height 33
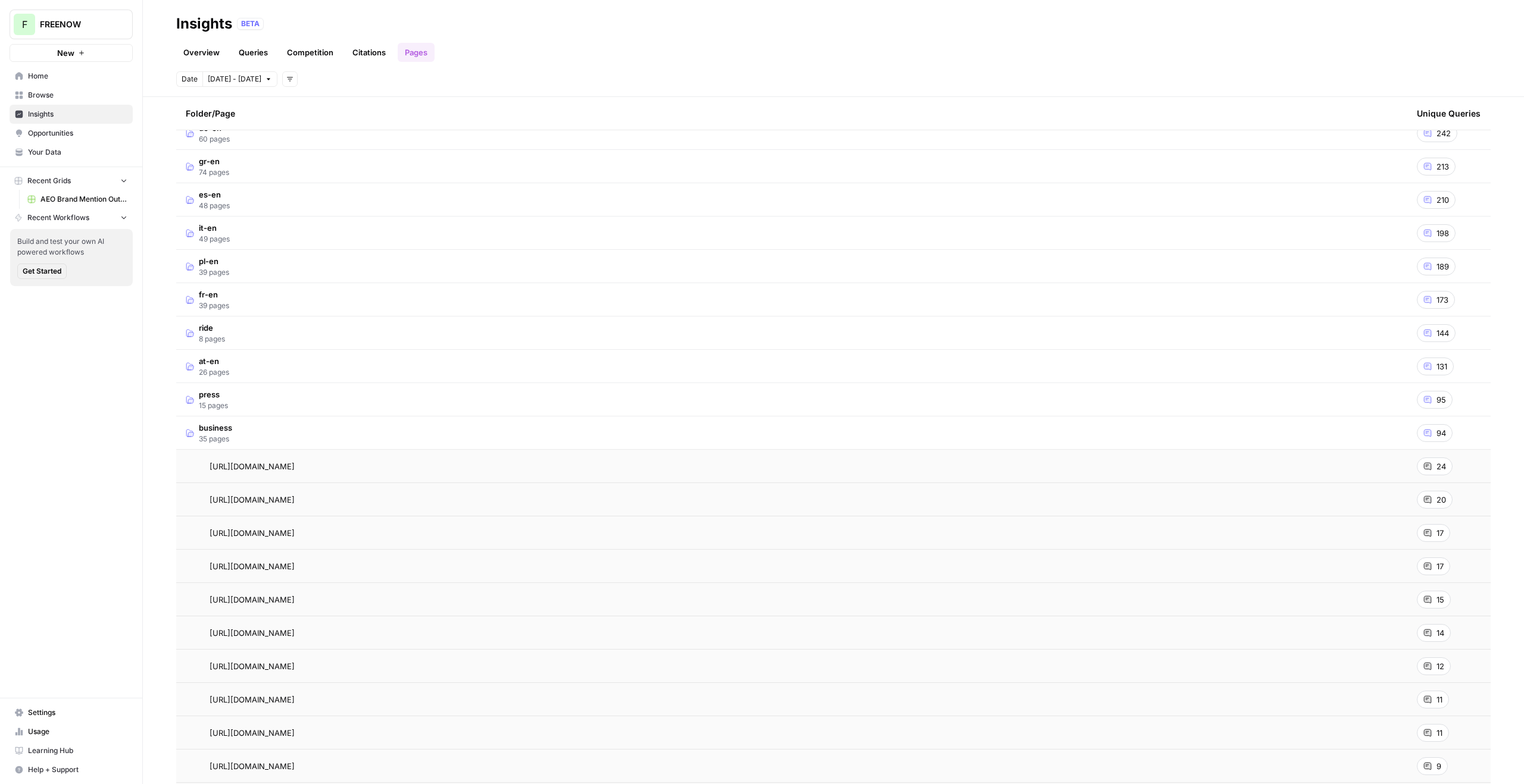
scroll to position [166, 0]
click at [1426, 471] on div "24" at bounding box center [1435, 464] width 35 height 18
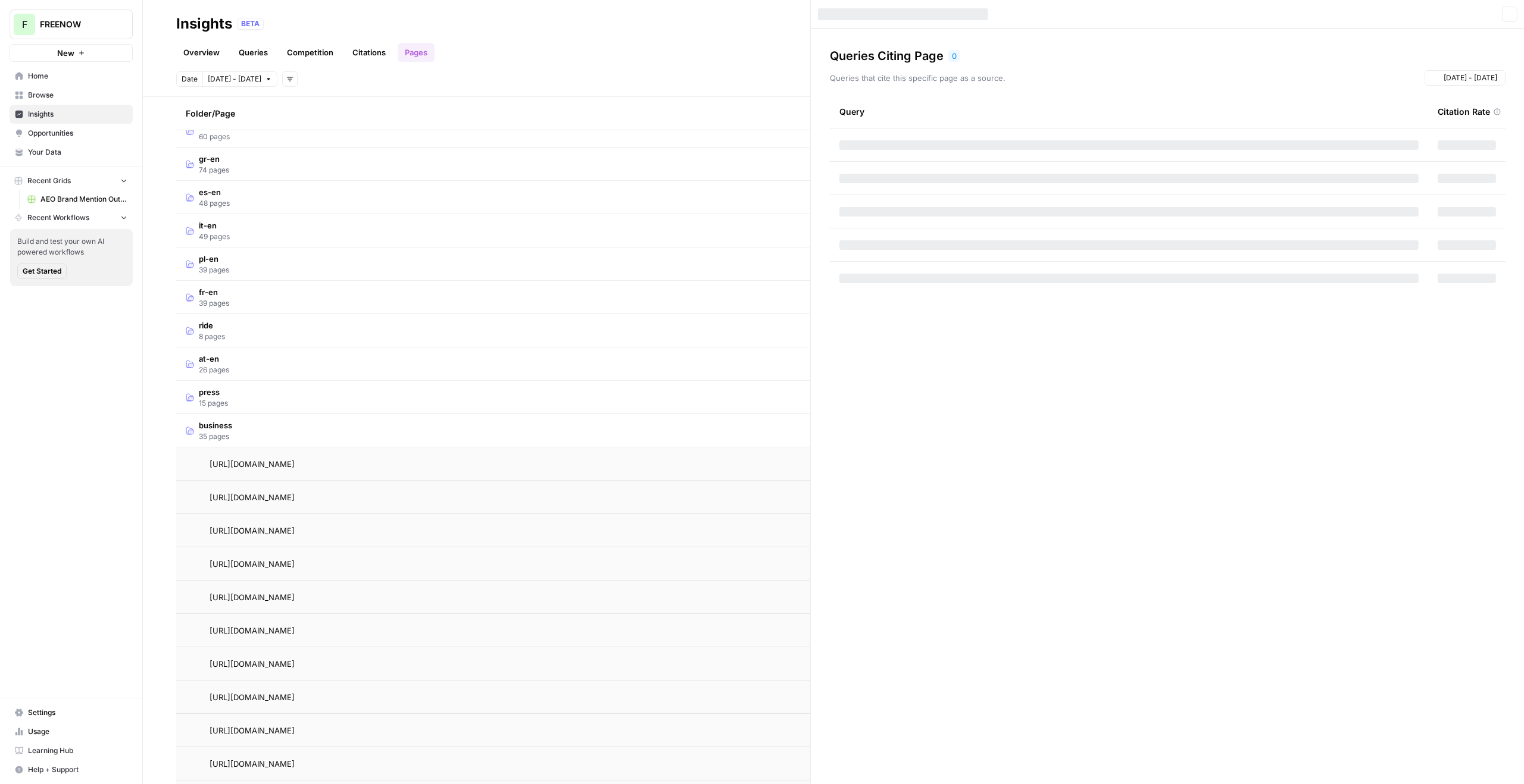
click at [1426, 464] on div "Queries Citing Page 0 Queries that cite this specific page as a source. [DATE] …" at bounding box center [1168, 407] width 714 height 756
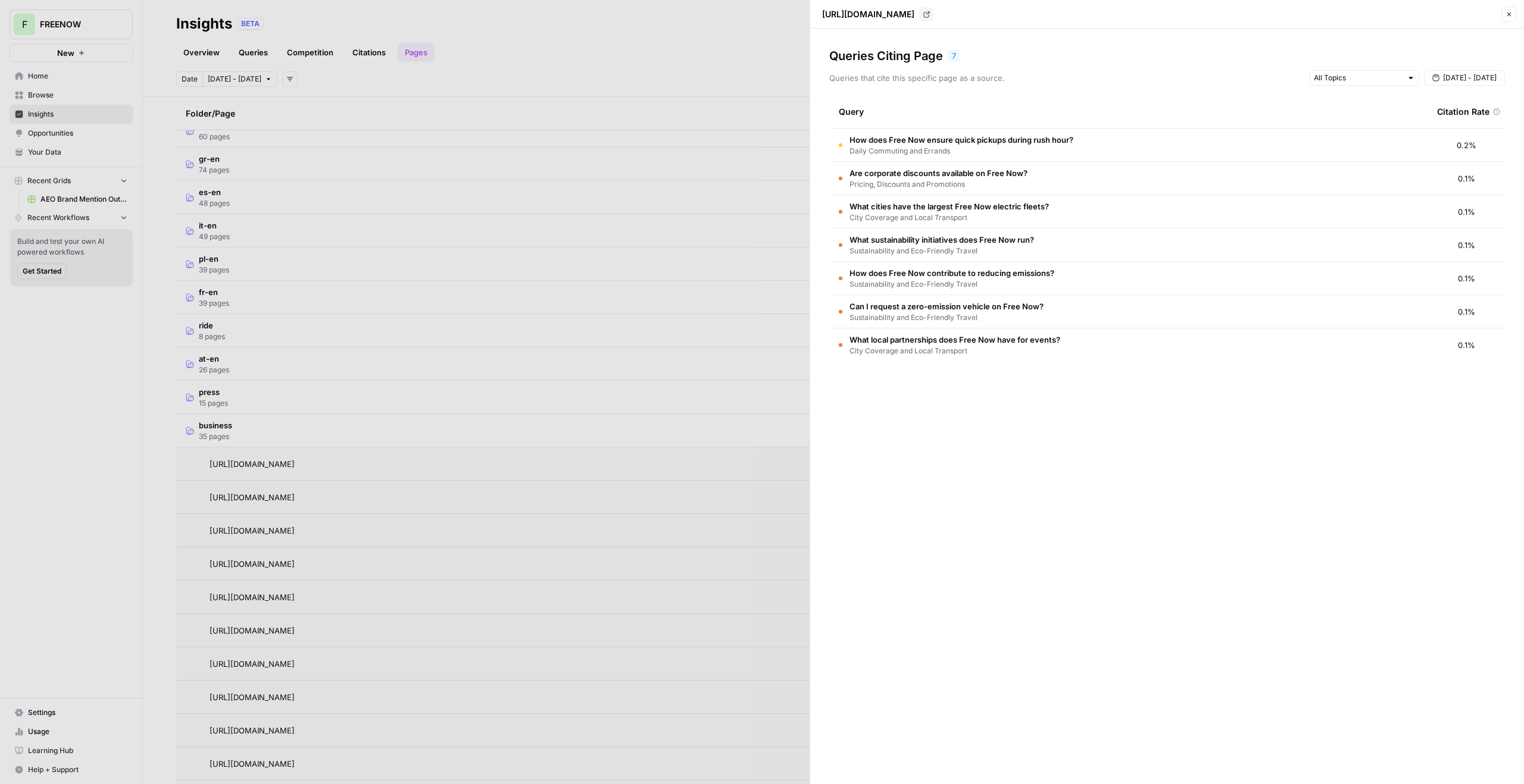
click at [1456, 79] on span "[DATE] - [DATE]" at bounding box center [1470, 78] width 54 height 10
click at [1326, 104] on div "Query" at bounding box center [1128, 112] width 580 height 33
click at [56, 136] on div at bounding box center [762, 392] width 1524 height 784
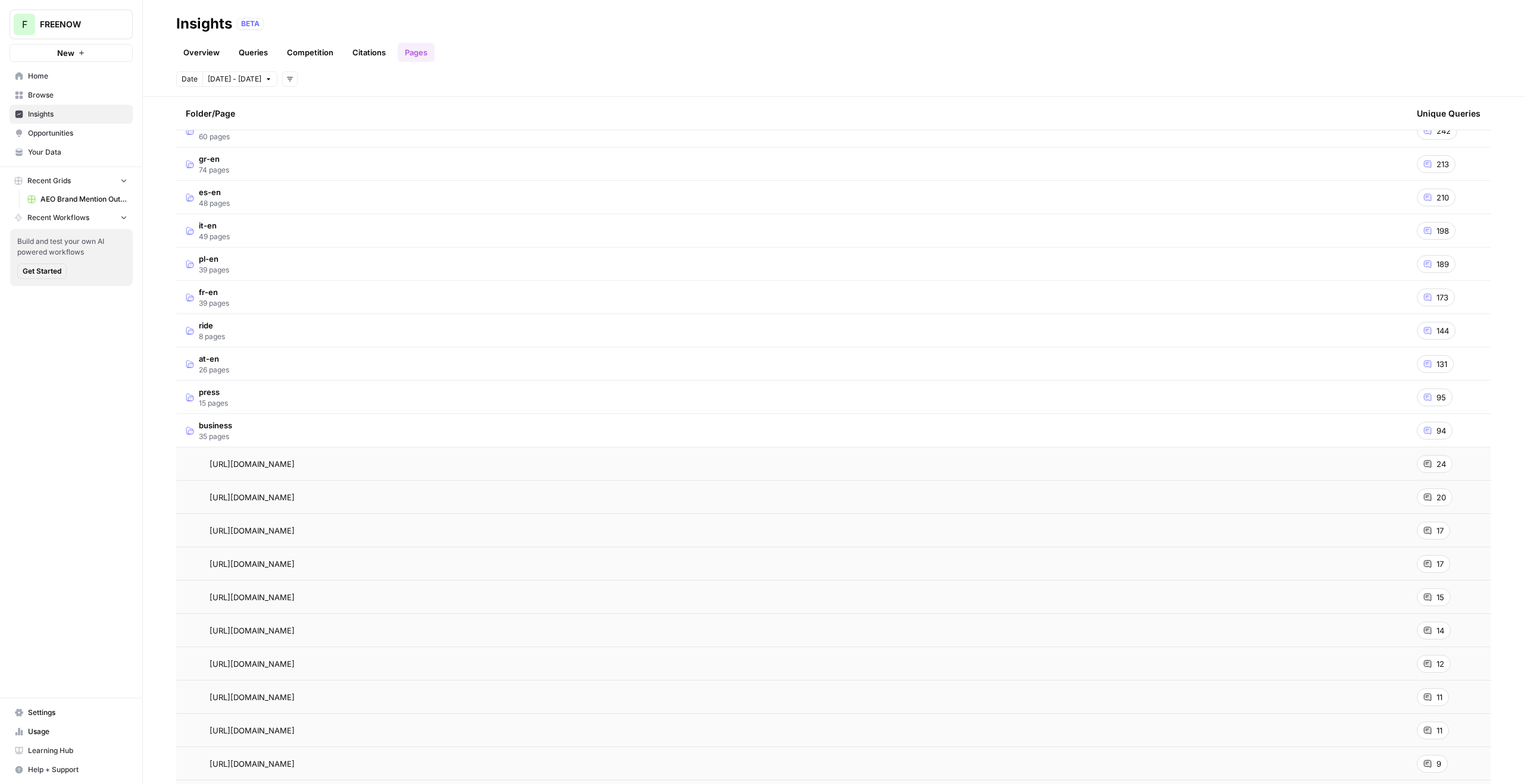
click at [54, 133] on span "Opportunities" at bounding box center [77, 133] width 99 height 10
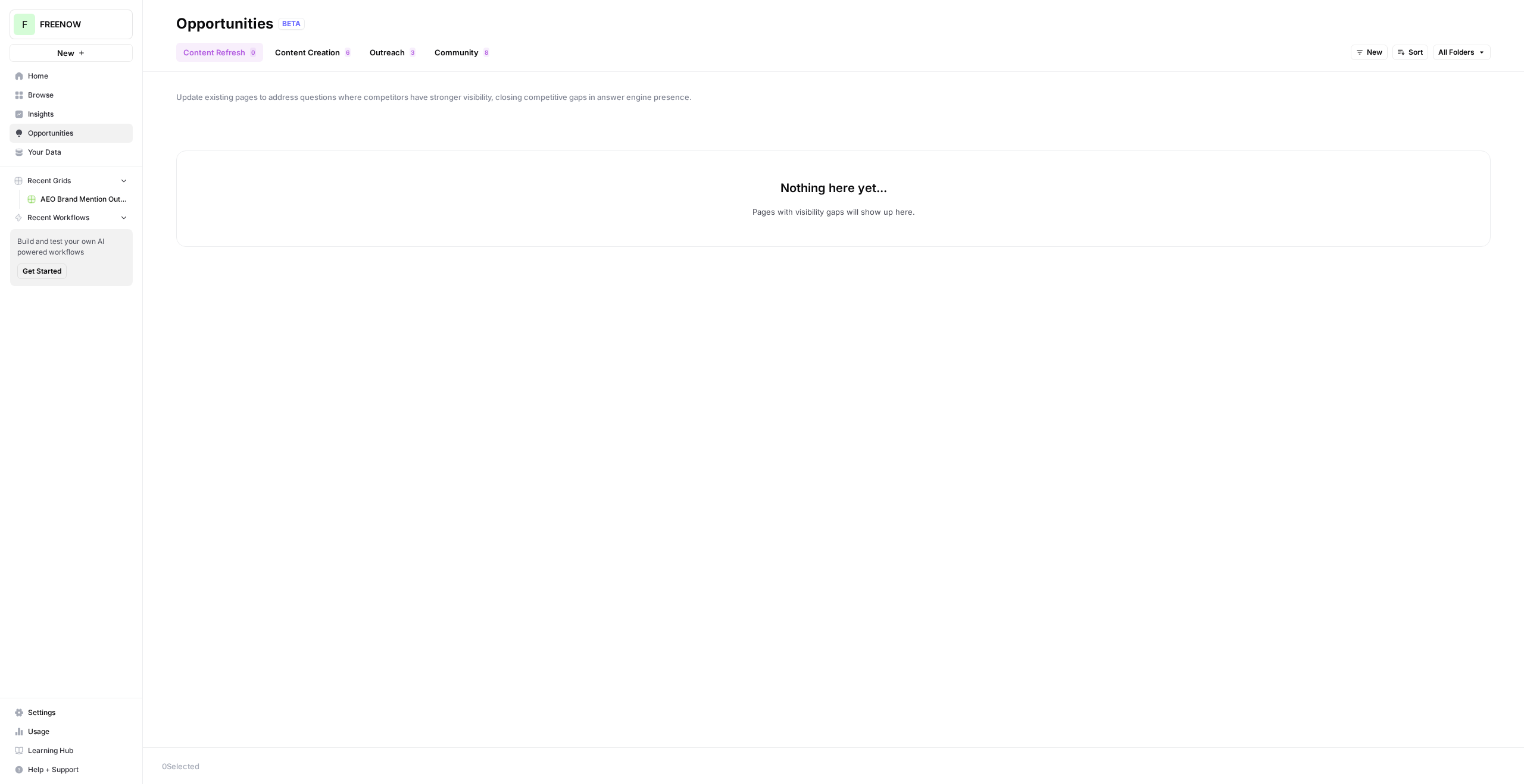
click at [304, 47] on link "Content Creation 6" at bounding box center [312, 52] width 90 height 19
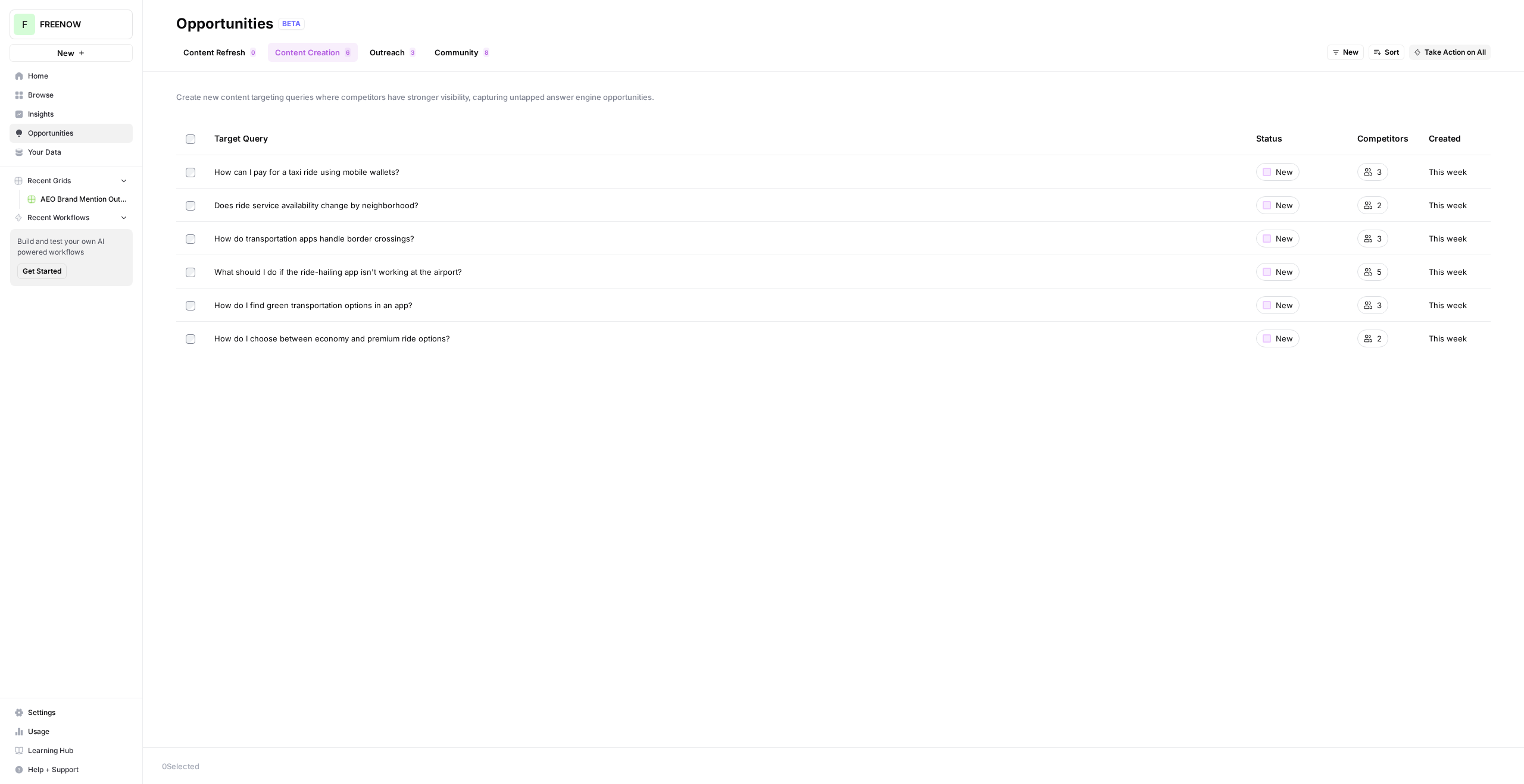
click at [376, 44] on link "Outreach 3" at bounding box center [392, 52] width 60 height 19
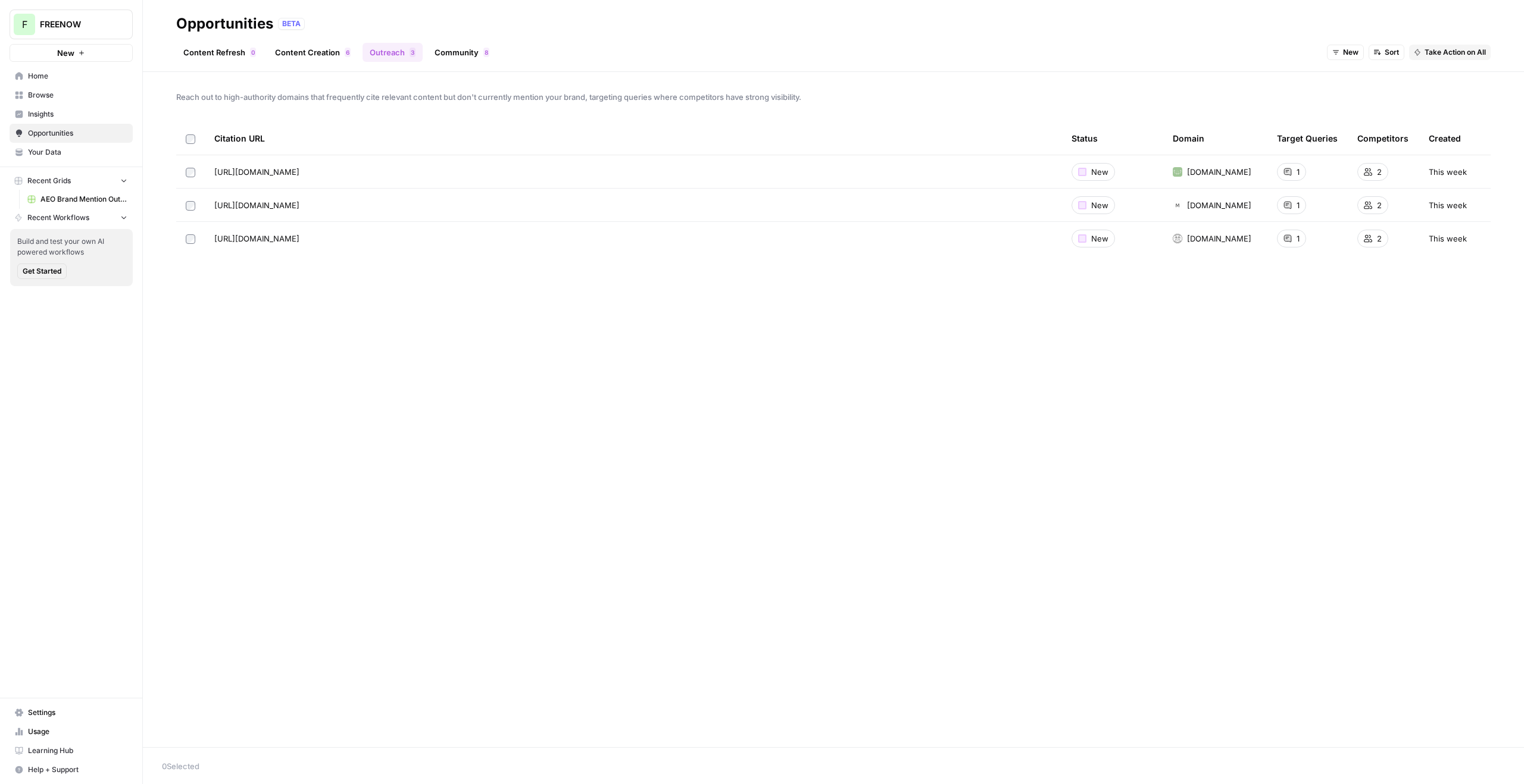
click at [448, 51] on link "Community 8" at bounding box center [461, 52] width 69 height 19
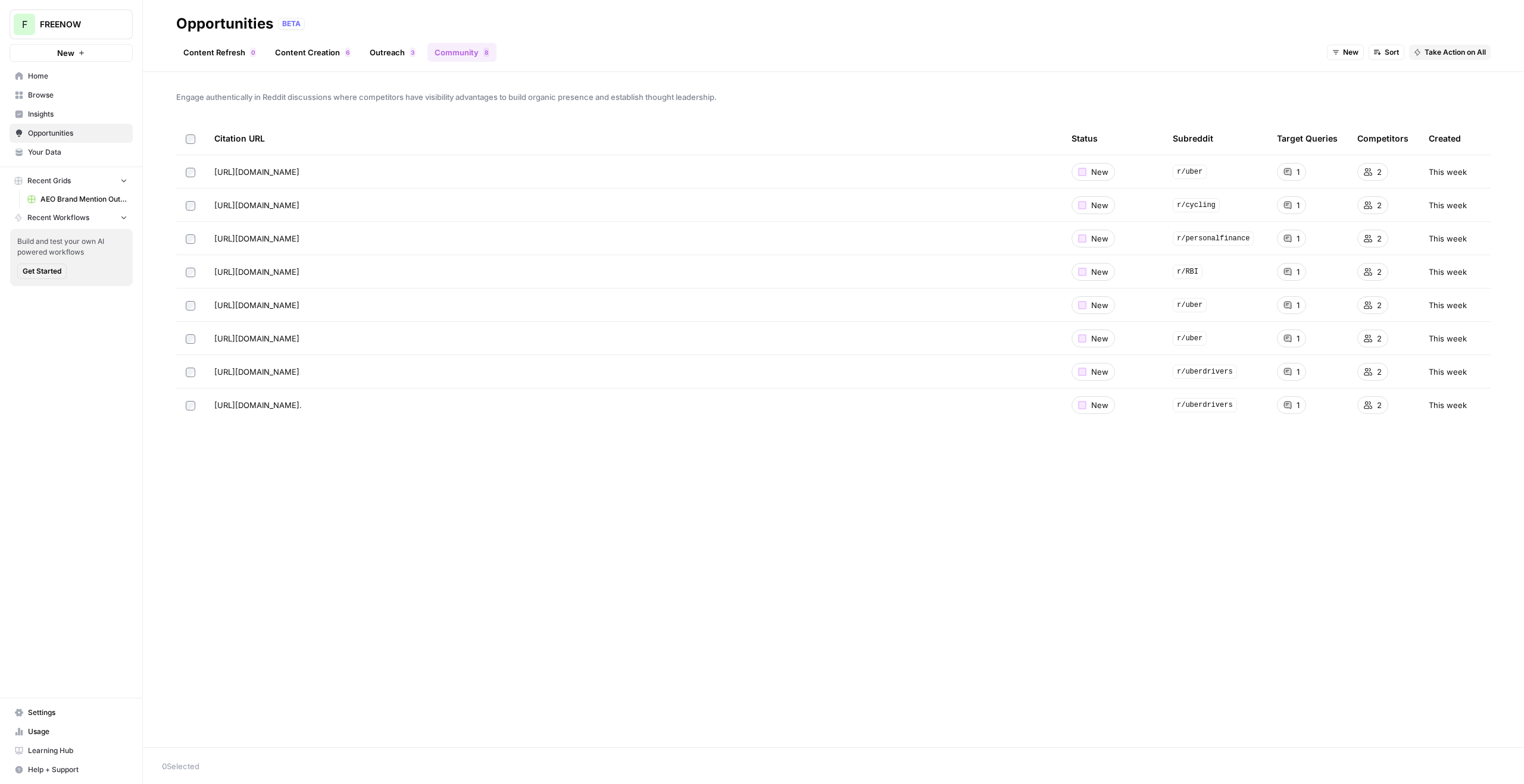
click at [104, 217] on button "Recent Workflows" at bounding box center [72, 217] width 123 height 18
click at [100, 218] on button "Recent Workflows" at bounding box center [72, 217] width 123 height 18
click at [72, 78] on span "Home" at bounding box center [77, 76] width 99 height 10
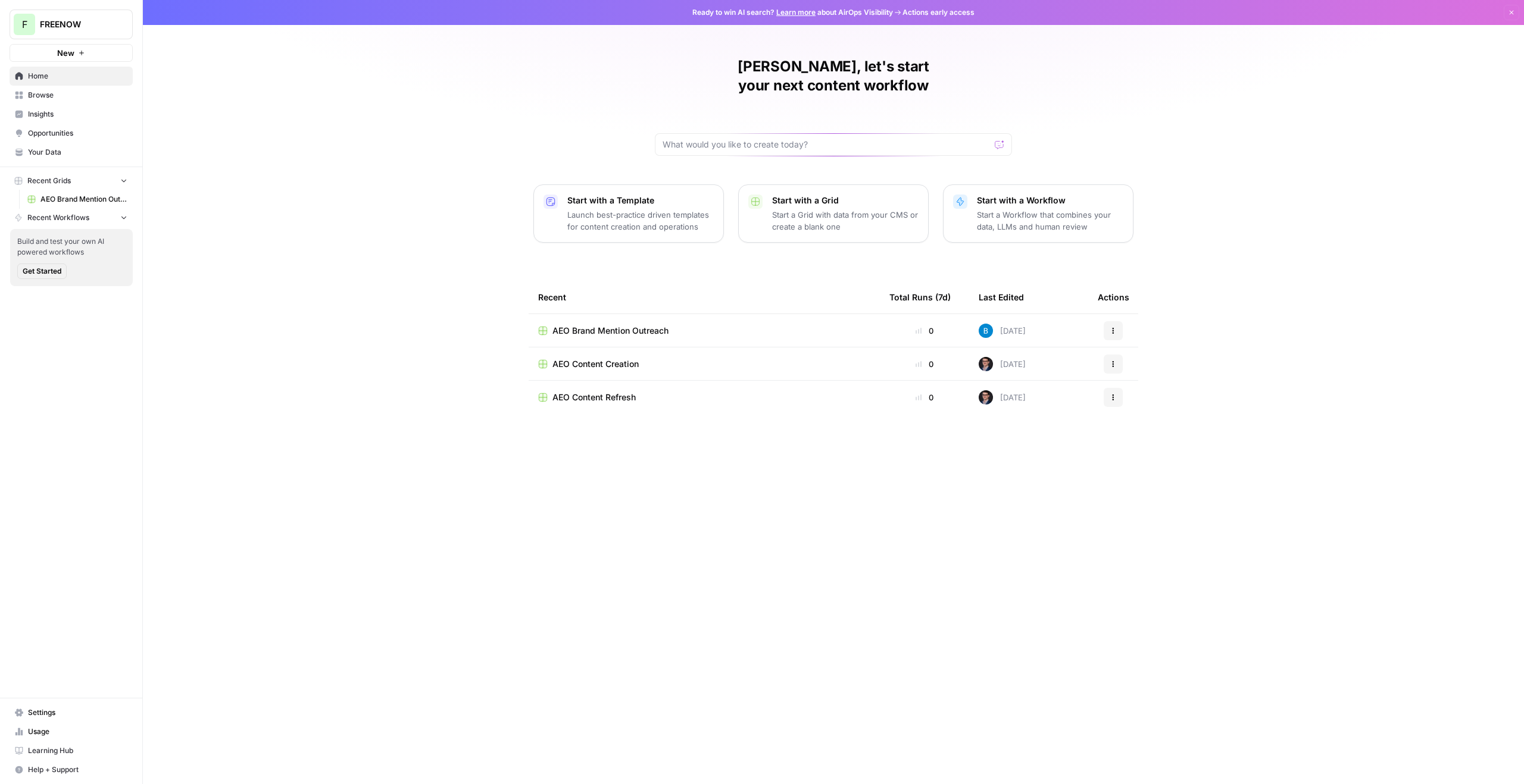
click at [89, 106] on link "Insights" at bounding box center [72, 114] width 123 height 19
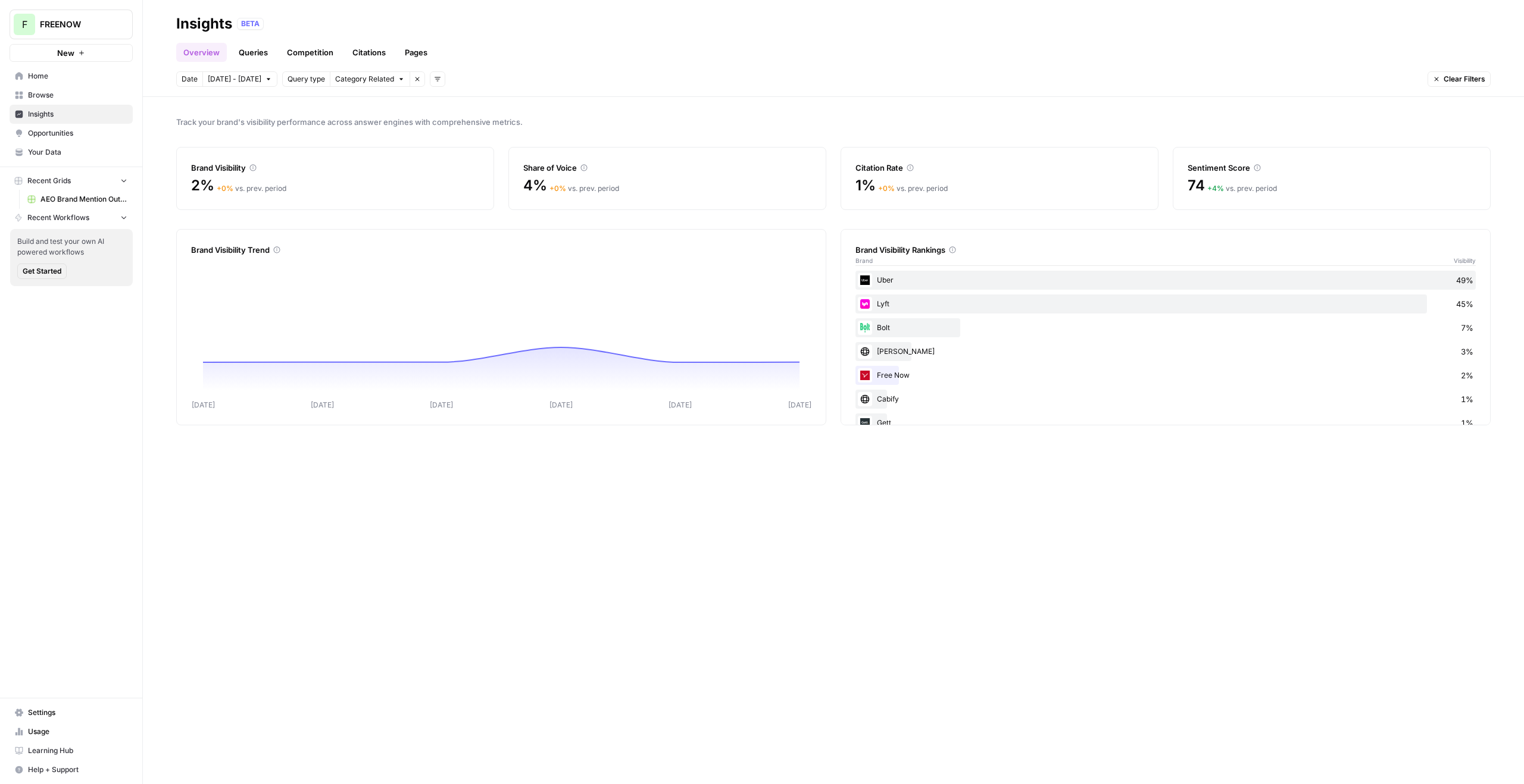
click at [400, 54] on link "Pages" at bounding box center [416, 52] width 37 height 19
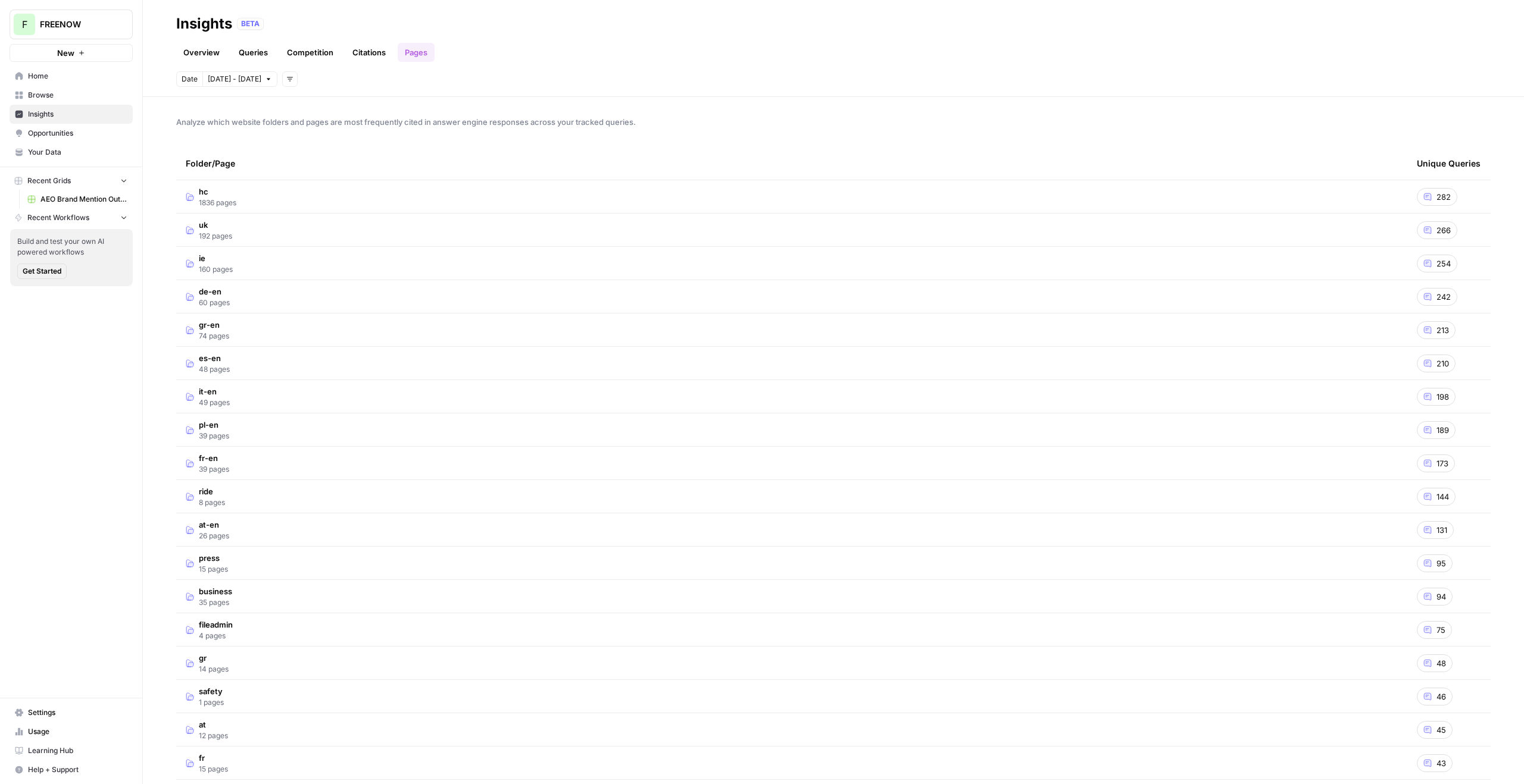
click at [250, 199] on td "hc 1836 pages" at bounding box center [792, 197] width 1231 height 33
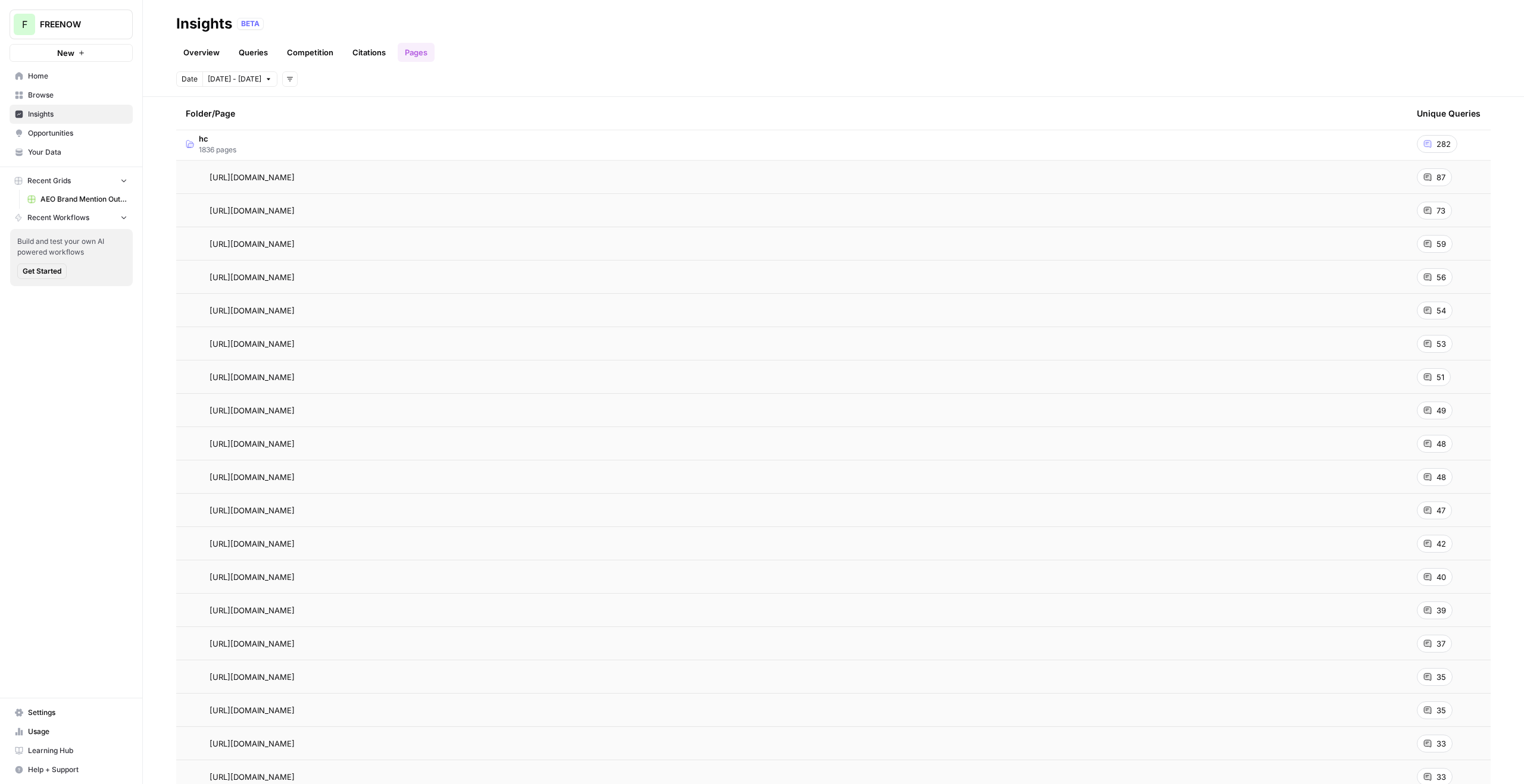
scroll to position [41, 0]
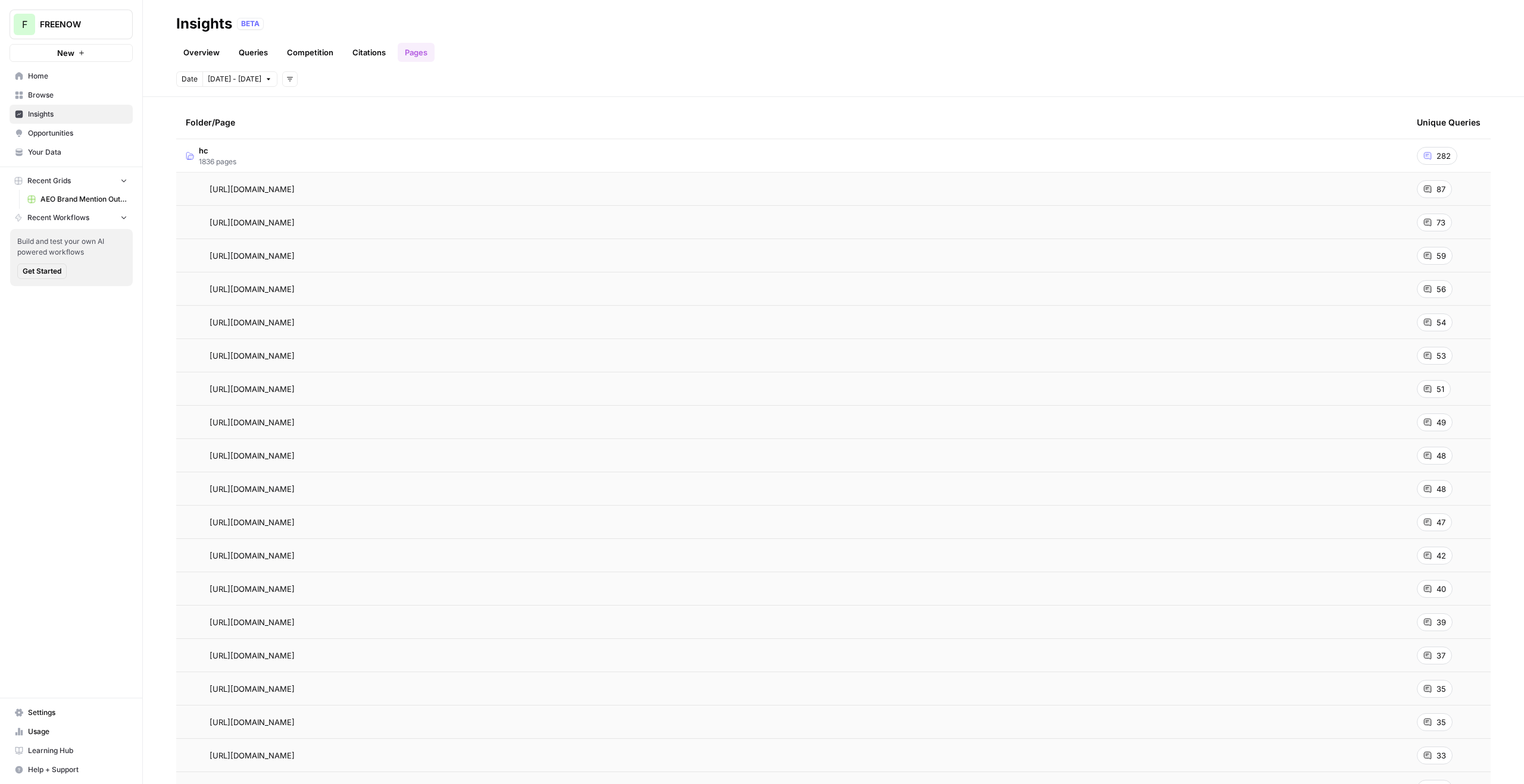
click at [377, 56] on link "Citations" at bounding box center [369, 52] width 48 height 19
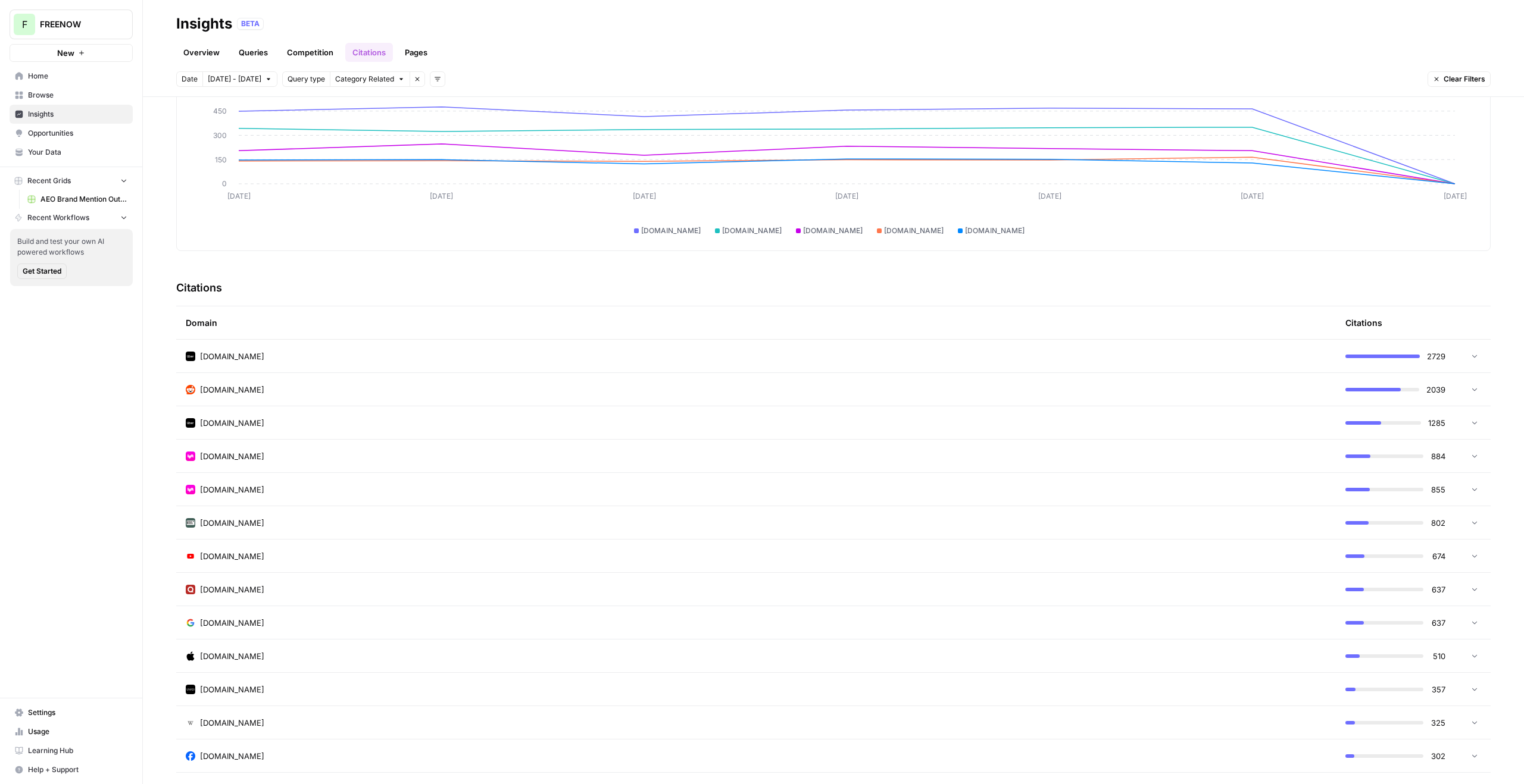
scroll to position [104, 0]
click at [1470, 388] on icon at bounding box center [1474, 389] width 9 height 9
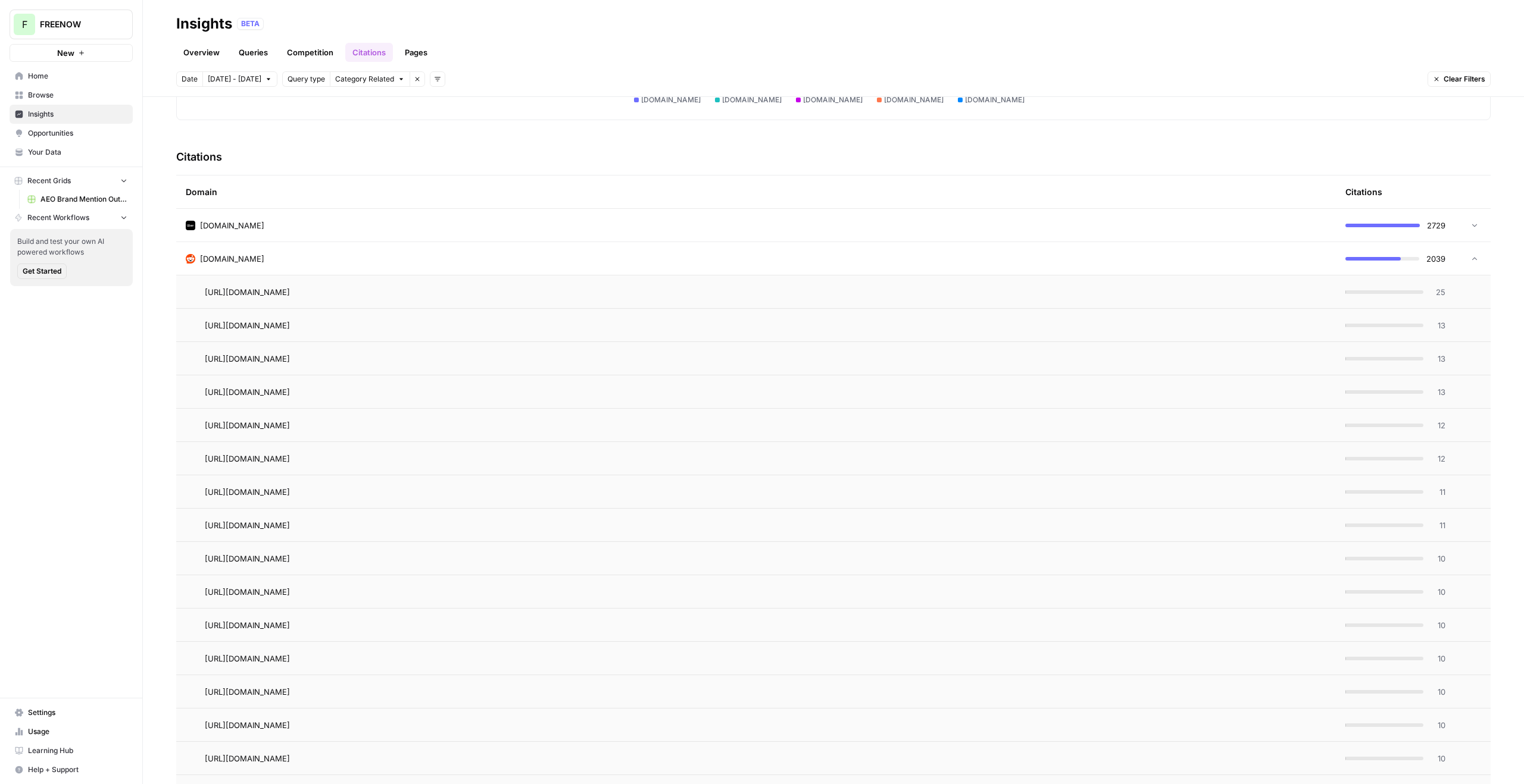
scroll to position [131, 0]
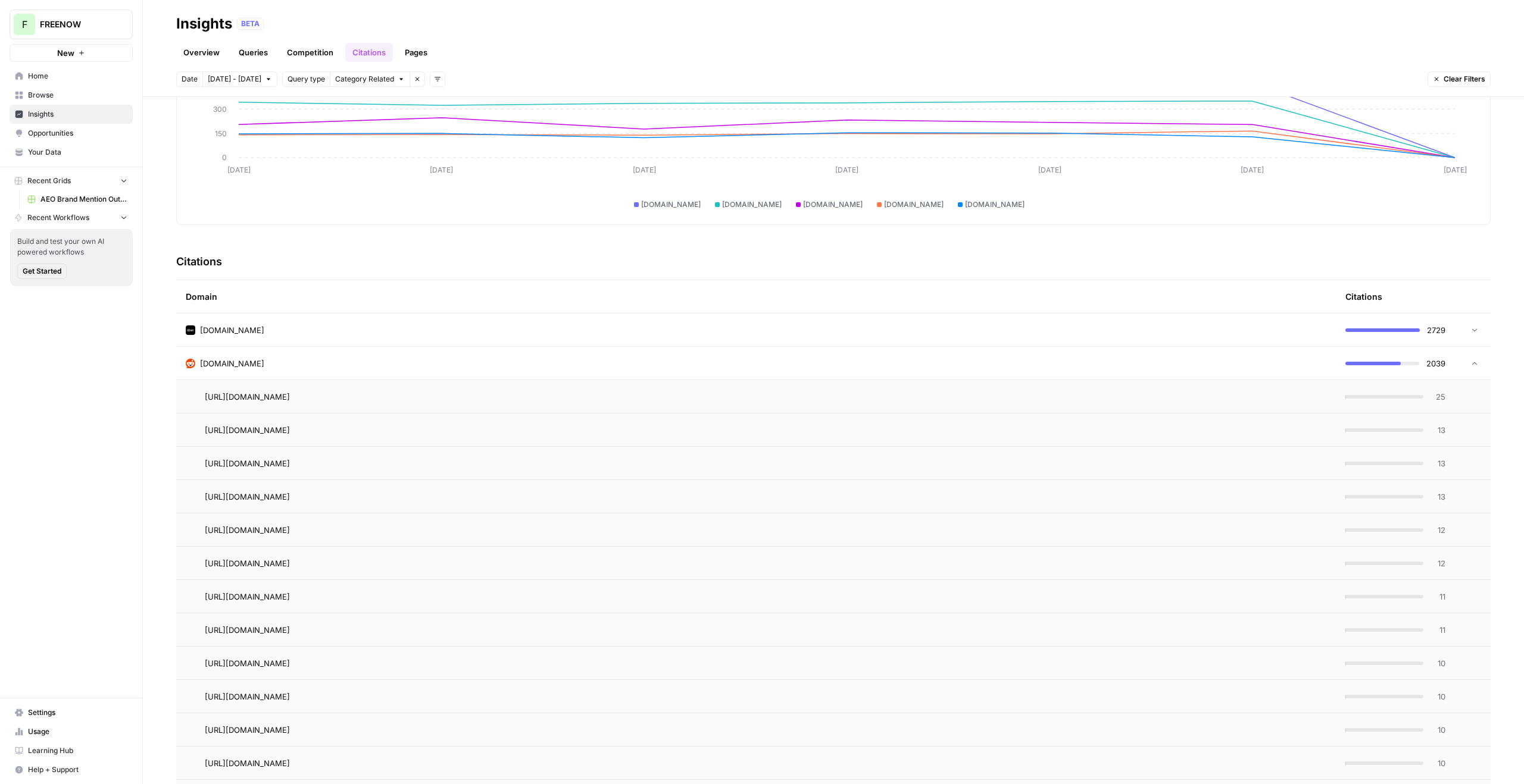
click at [413, 43] on link "Pages" at bounding box center [416, 52] width 37 height 19
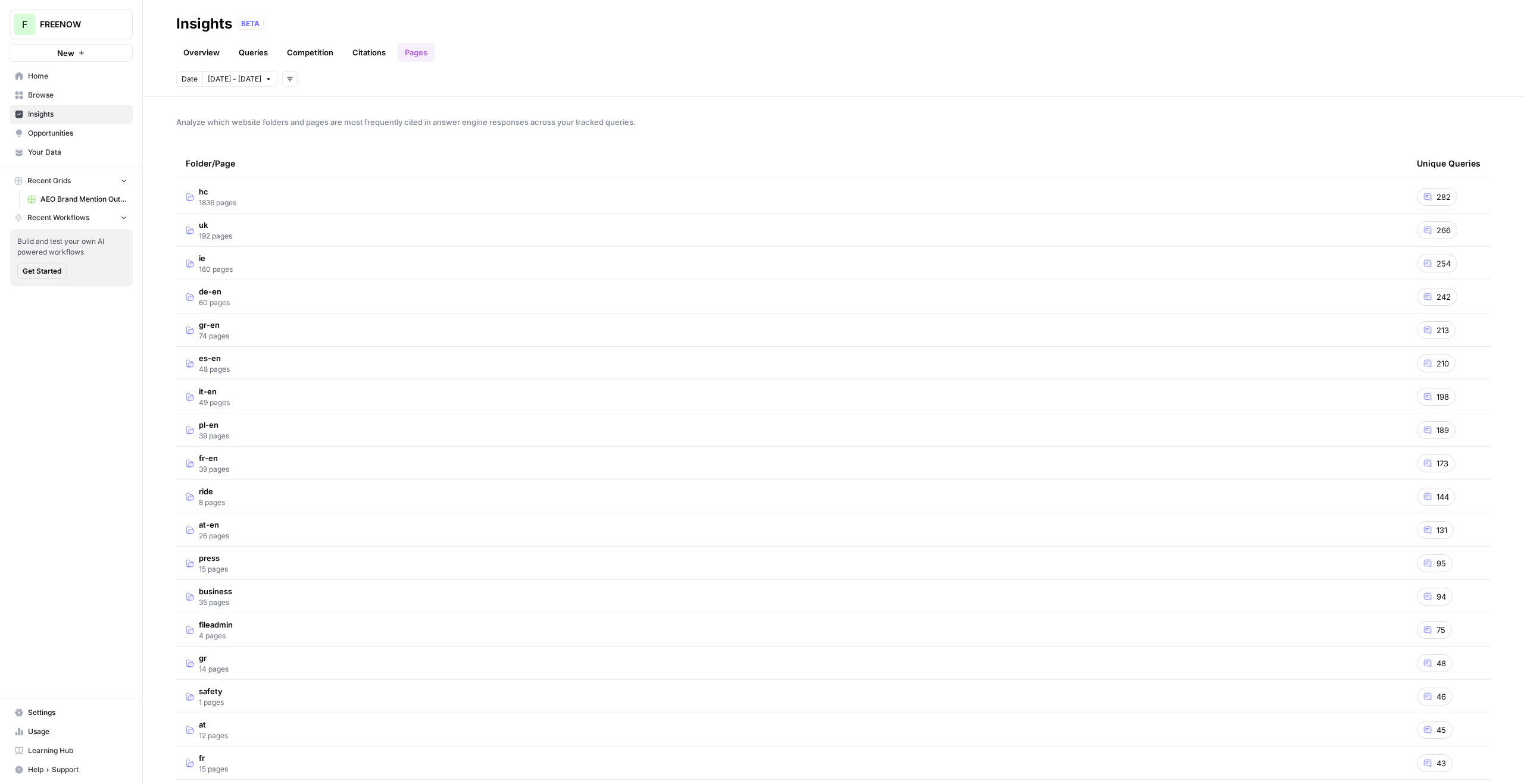
click at [274, 189] on td "hc 1836 pages" at bounding box center [792, 197] width 1231 height 33
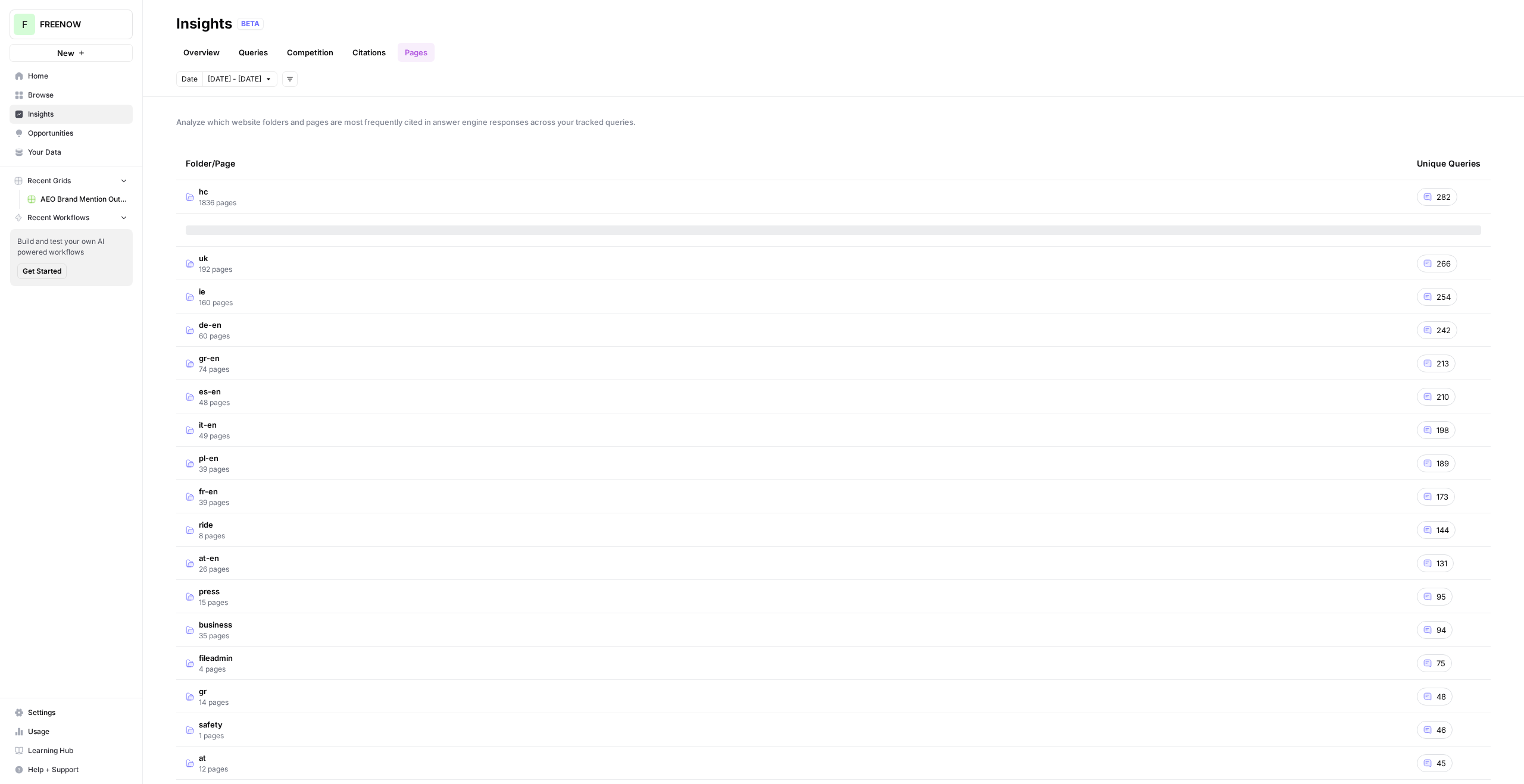
click at [1437, 197] on span "282" at bounding box center [1444, 197] width 14 height 12
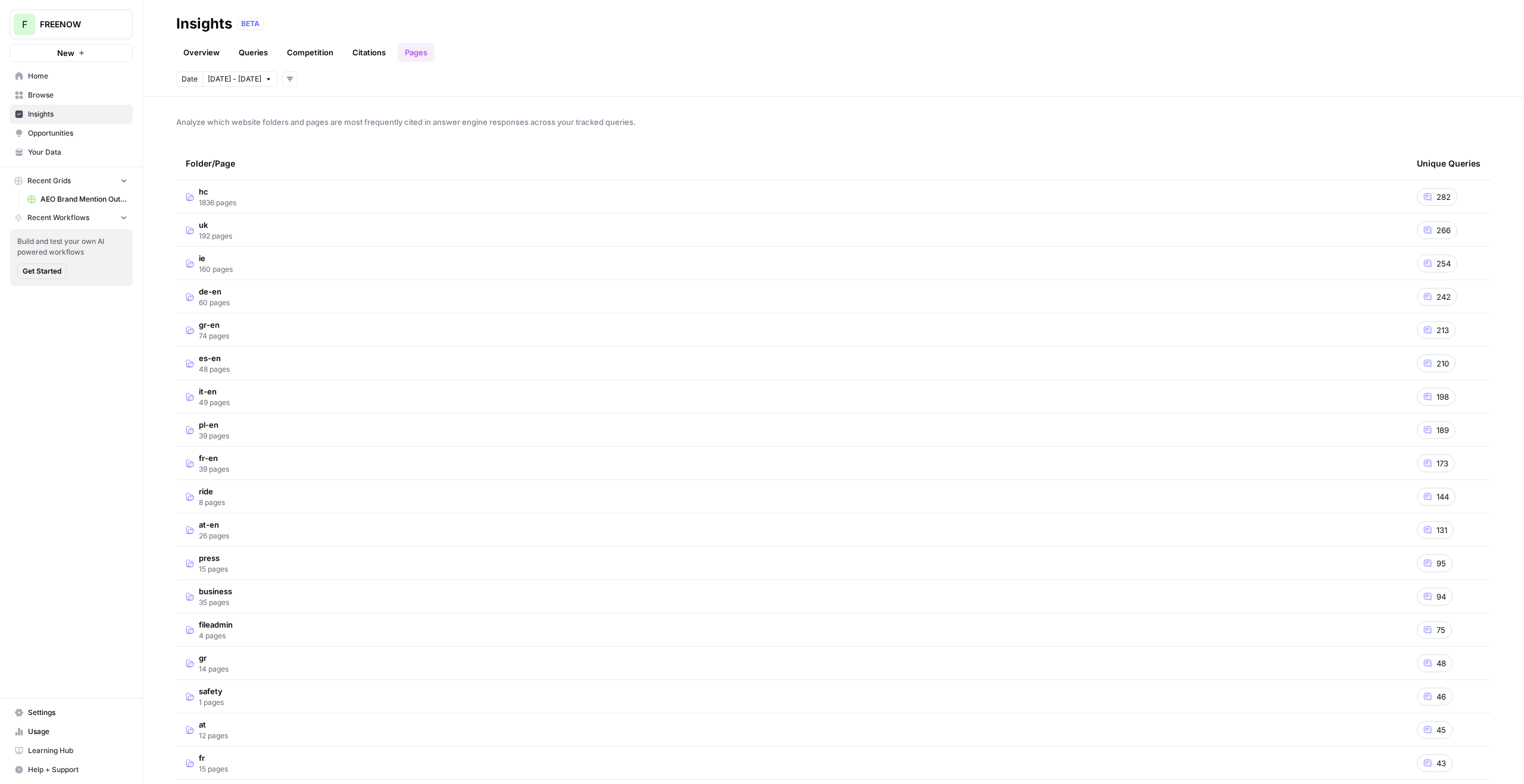
click at [1437, 197] on span "282" at bounding box center [1444, 197] width 14 height 12
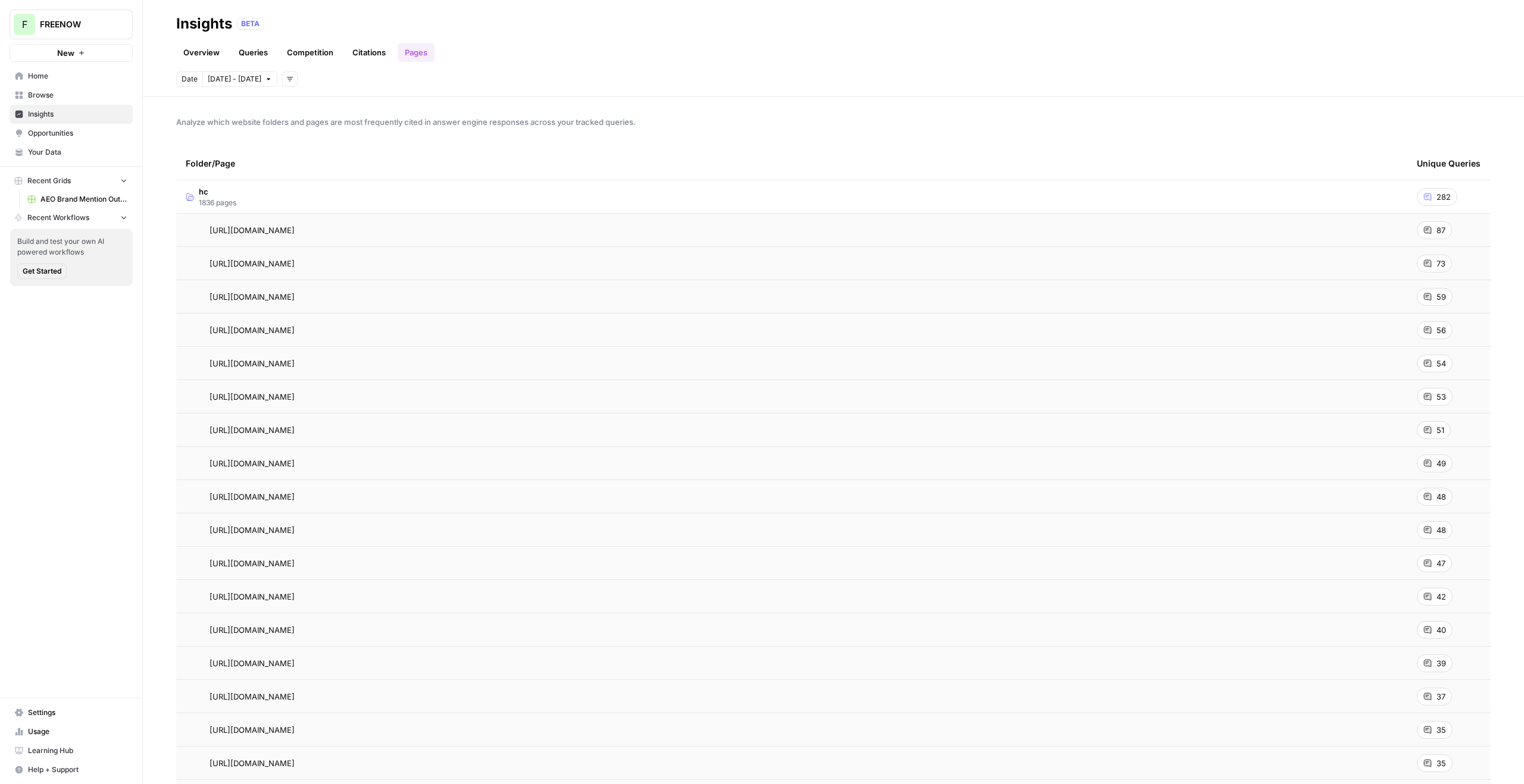
click at [110, 219] on button "Recent Workflows" at bounding box center [72, 217] width 123 height 18
click at [100, 199] on span "AEO Brand Mention Outreach" at bounding box center [84, 199] width 87 height 10
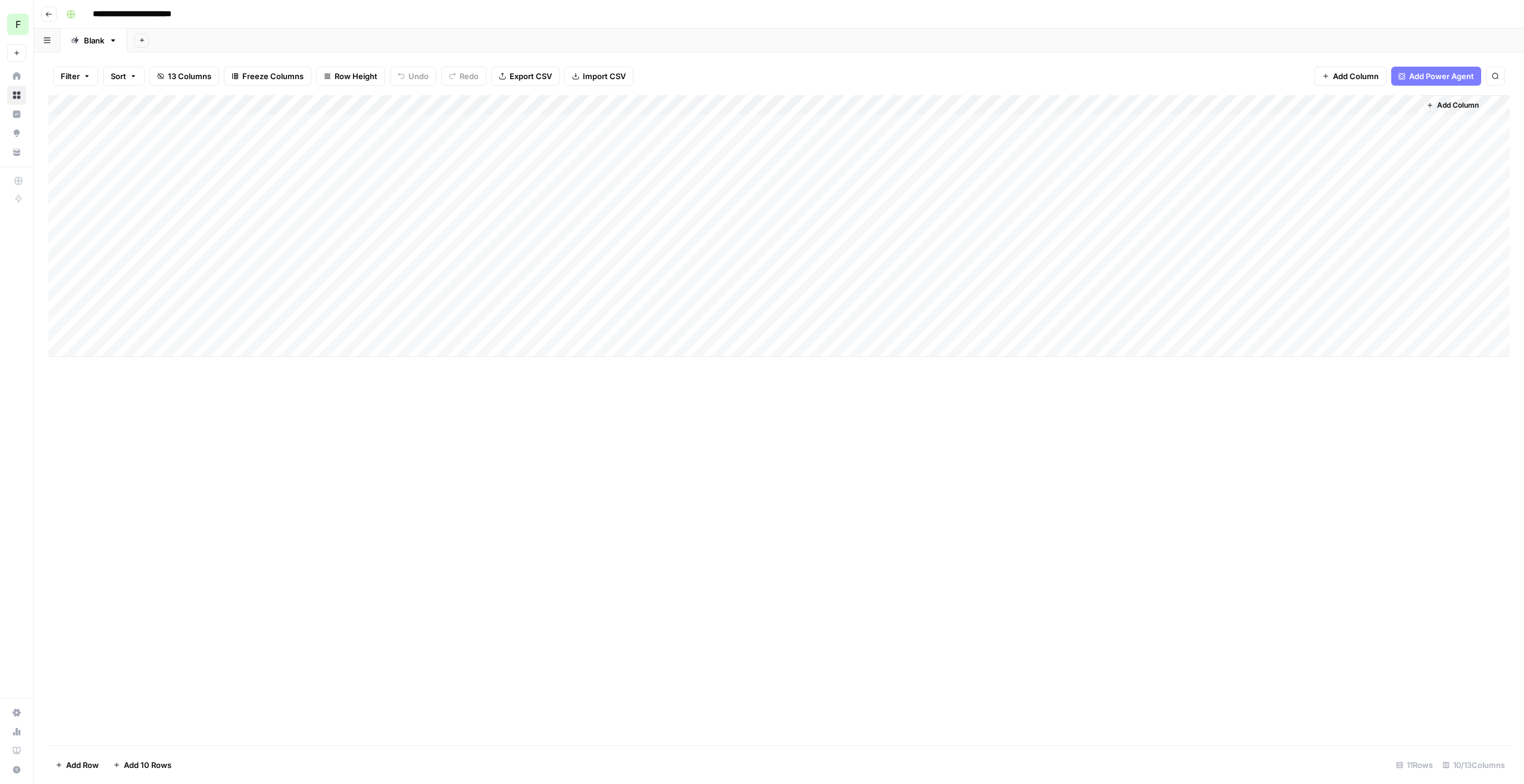
click at [247, 145] on div "Add Column" at bounding box center [778, 226] width 1462 height 262
click at [245, 142] on div "Add Column" at bounding box center [778, 226] width 1462 height 262
click at [409, 141] on div "Add Column" at bounding box center [778, 226] width 1462 height 262
click at [1437, 76] on span "Add Power Agent" at bounding box center [1441, 76] width 65 height 12
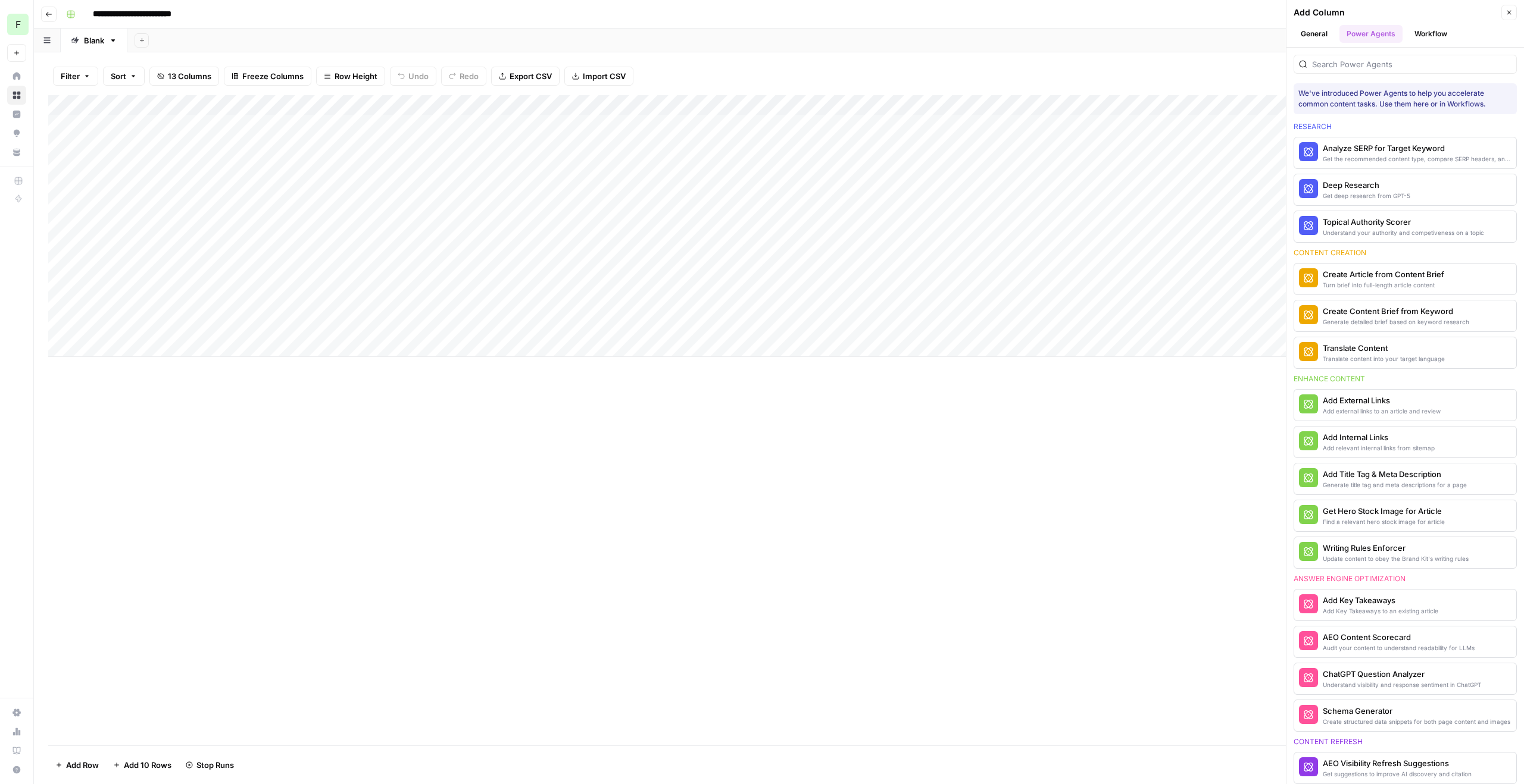
click at [1508, 8] on button "Close" at bounding box center [1510, 12] width 16 height 16
